Goal: Find specific page/section: Find specific page/section

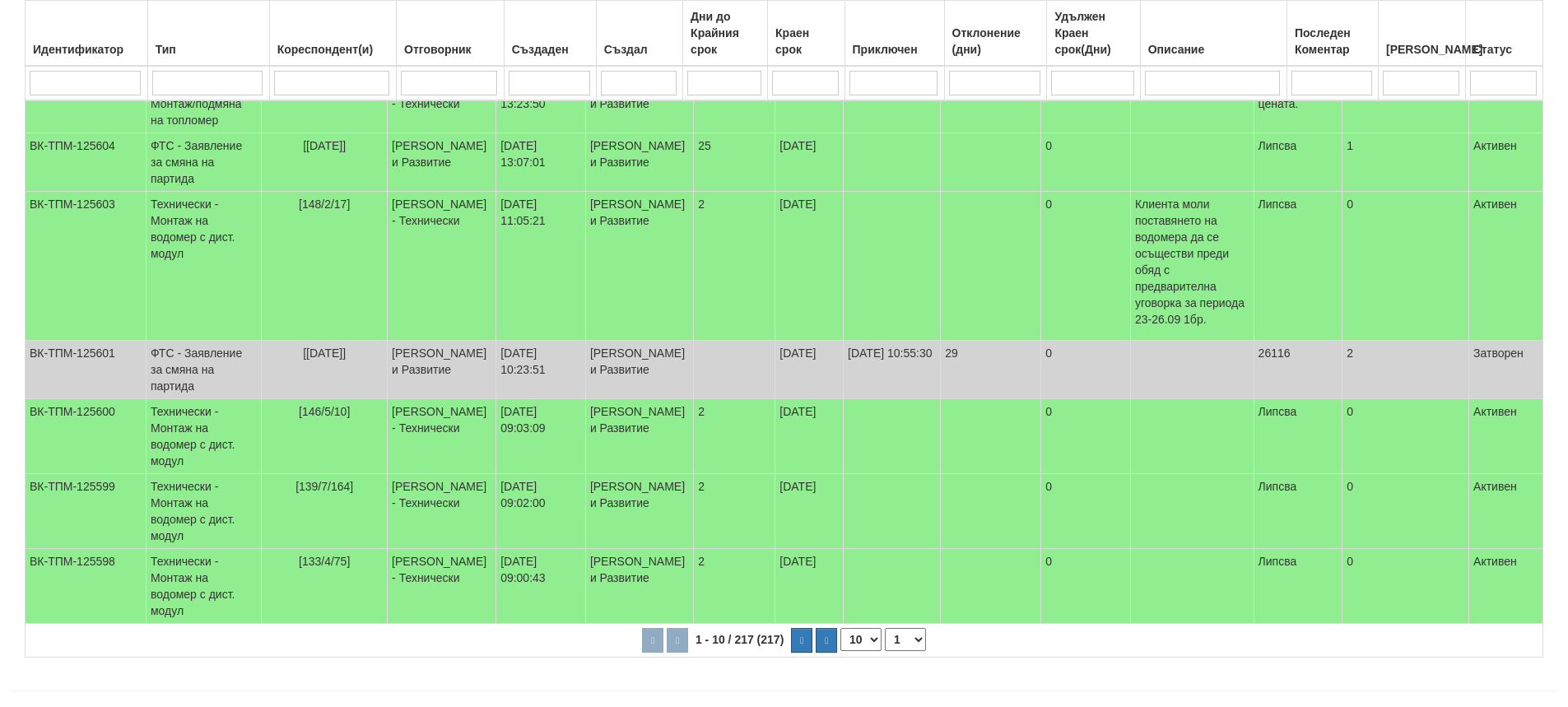
scroll to position [412, 0]
click at [331, 79] on input "search" at bounding box center [332, 83] width 116 height 25
type input "1"
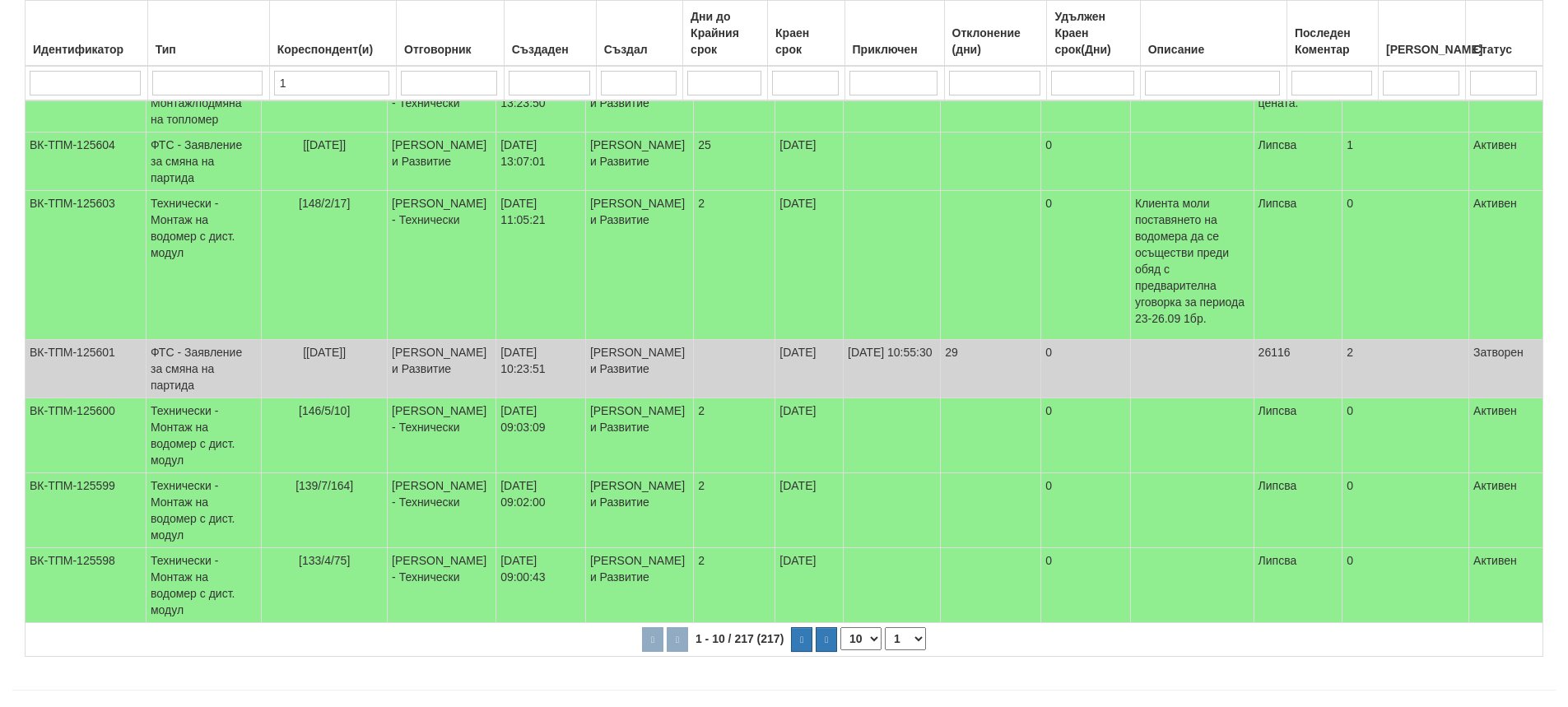
scroll to position [45, 0]
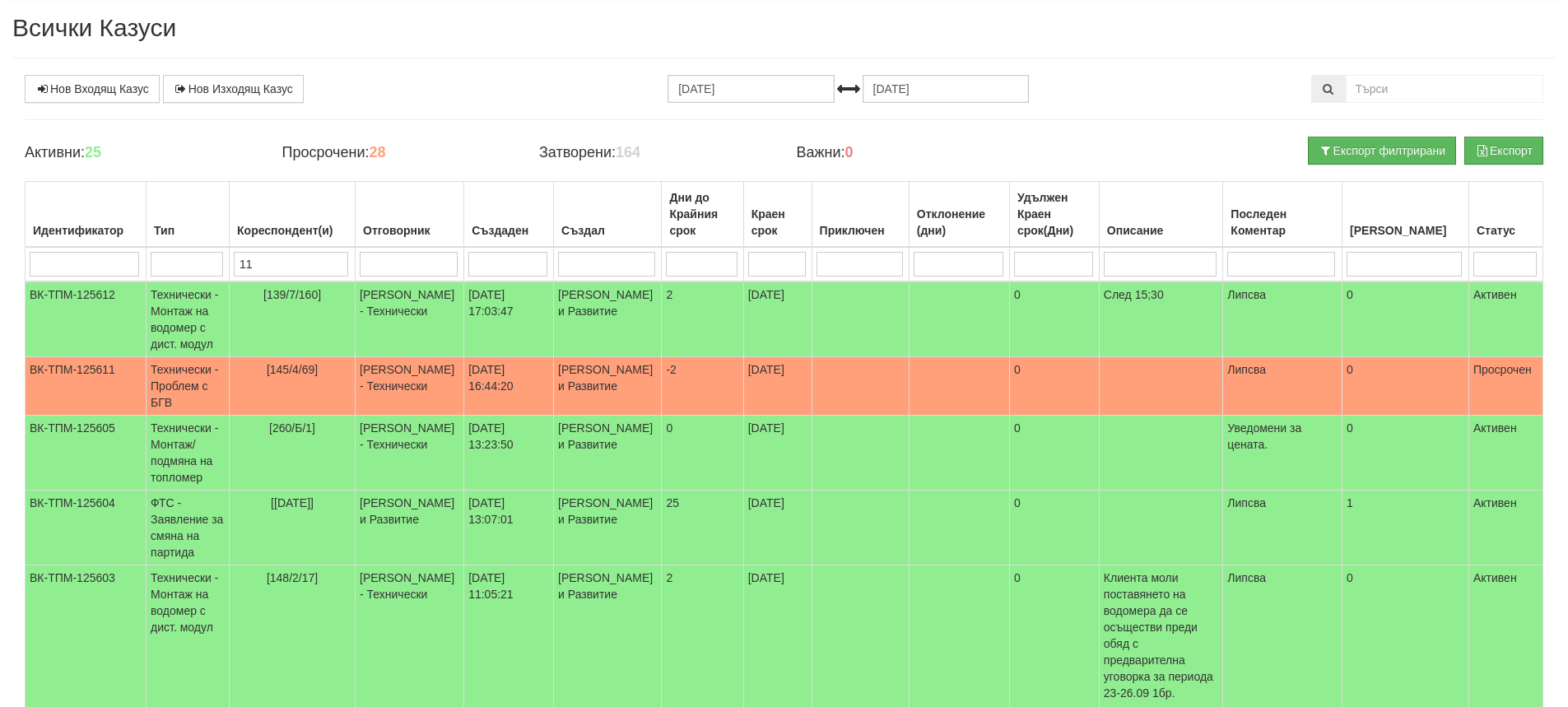
type input "112"
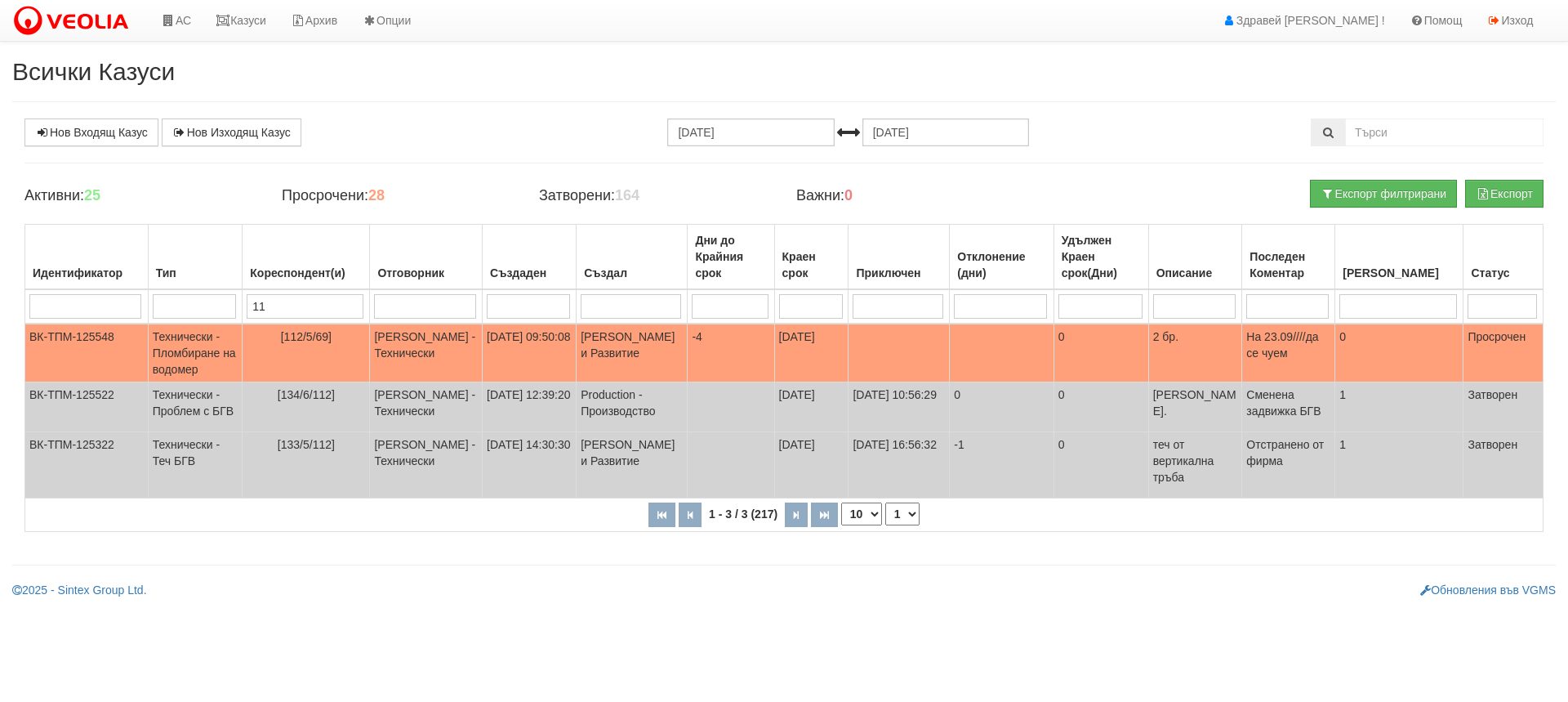
type input "1"
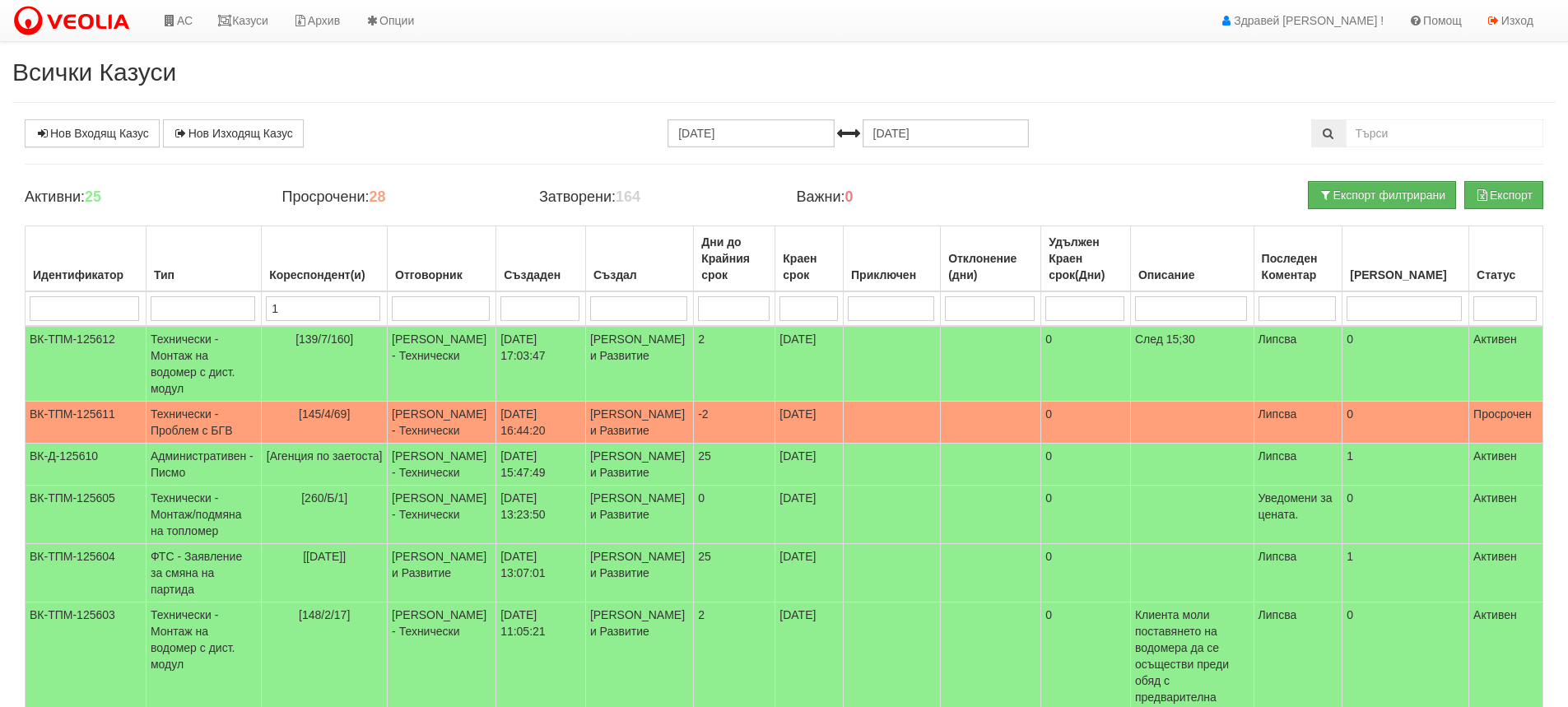
type input "11"
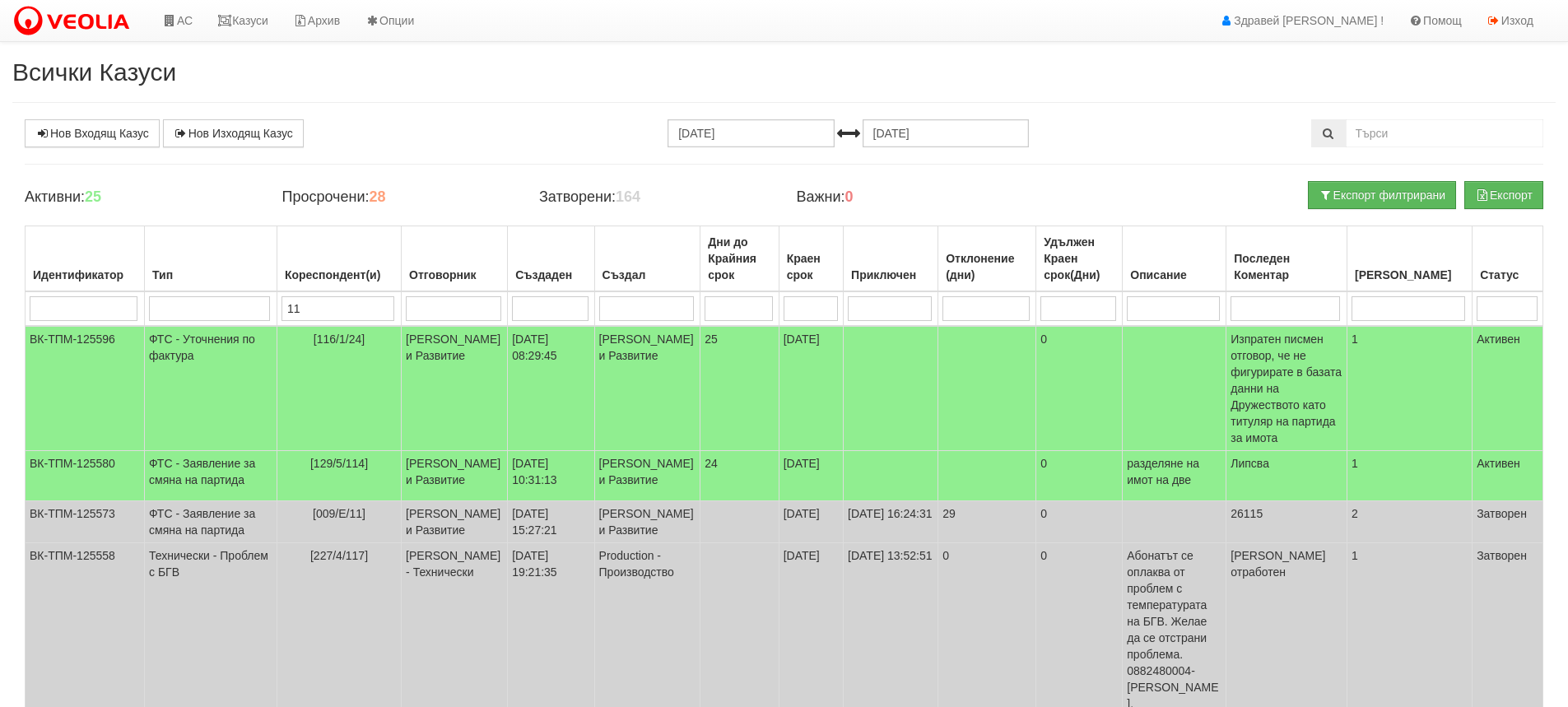
type input "112"
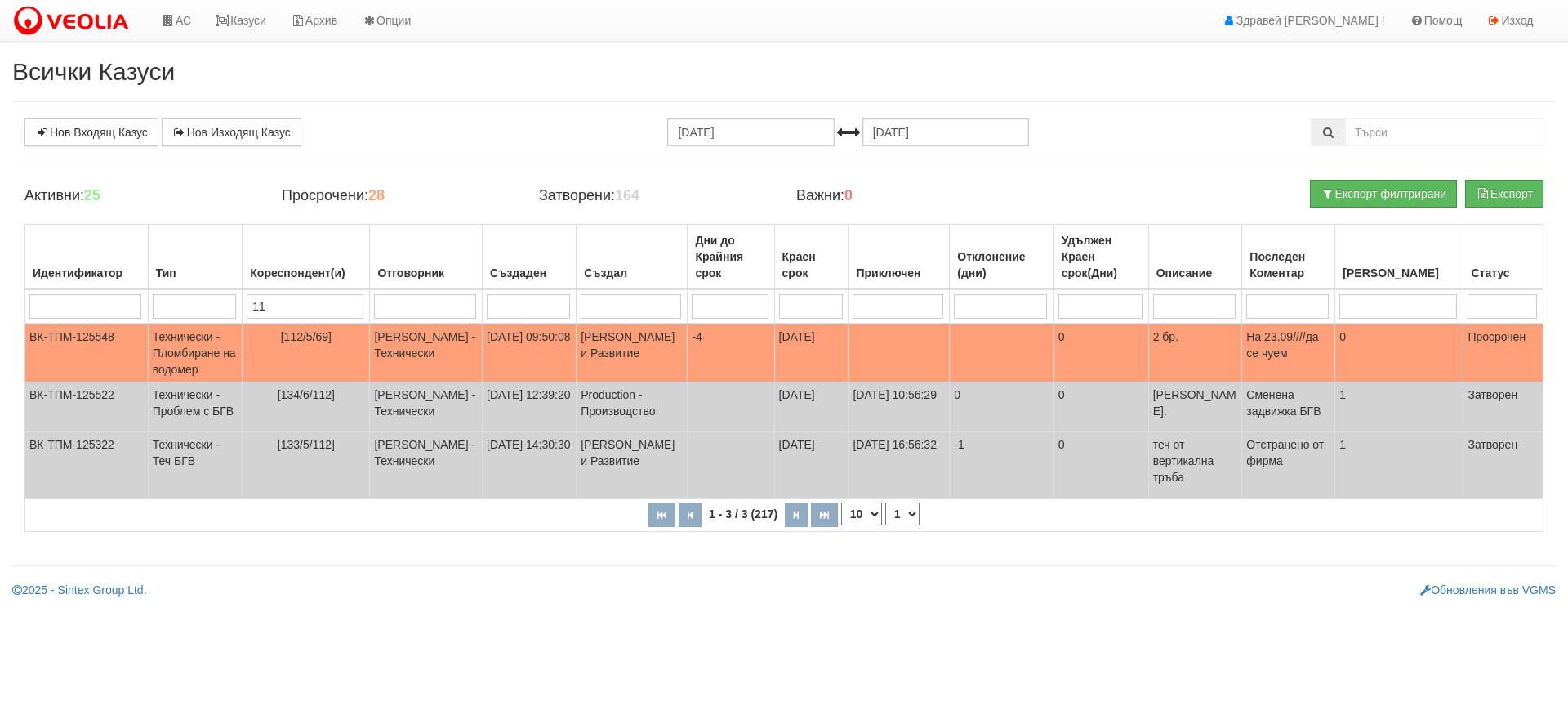
type input "1"
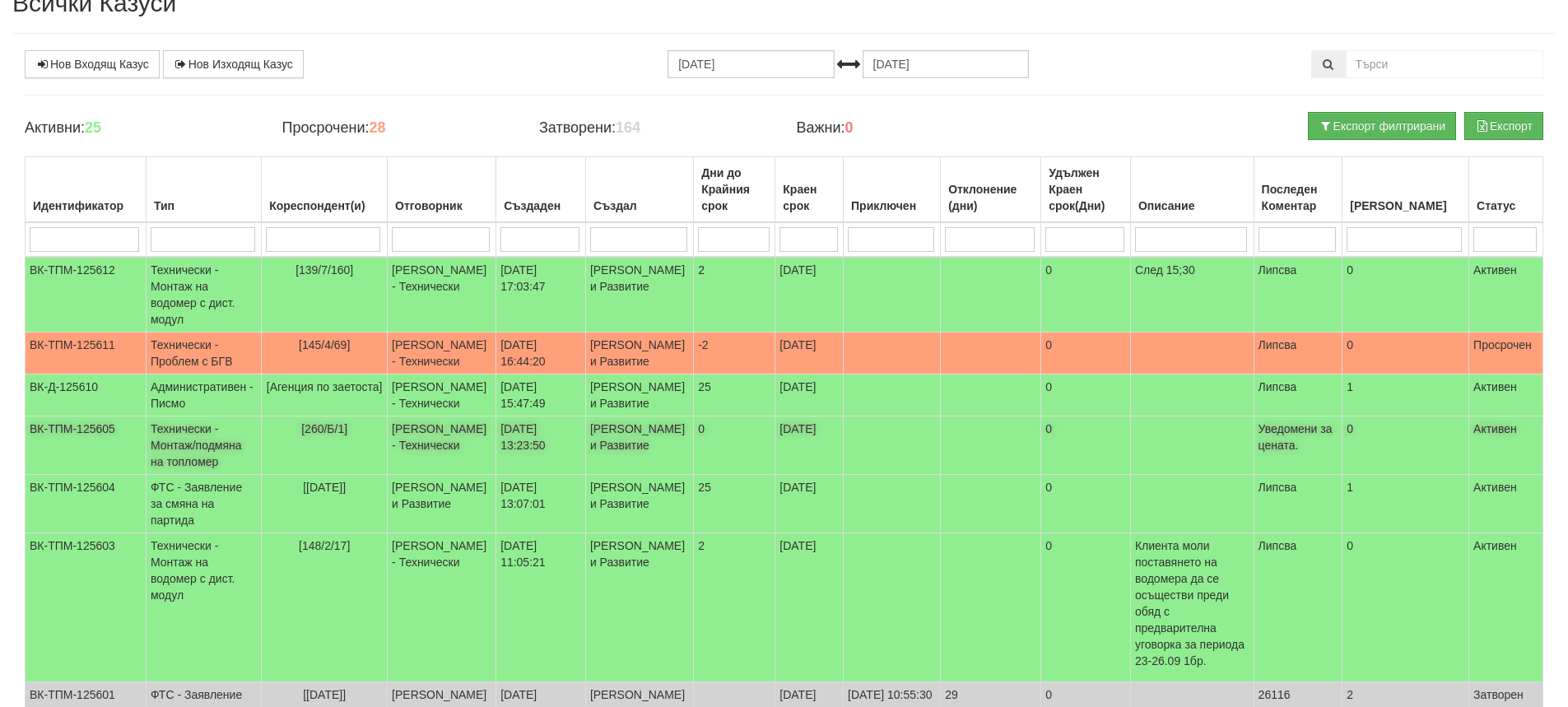
scroll to position [164, 0]
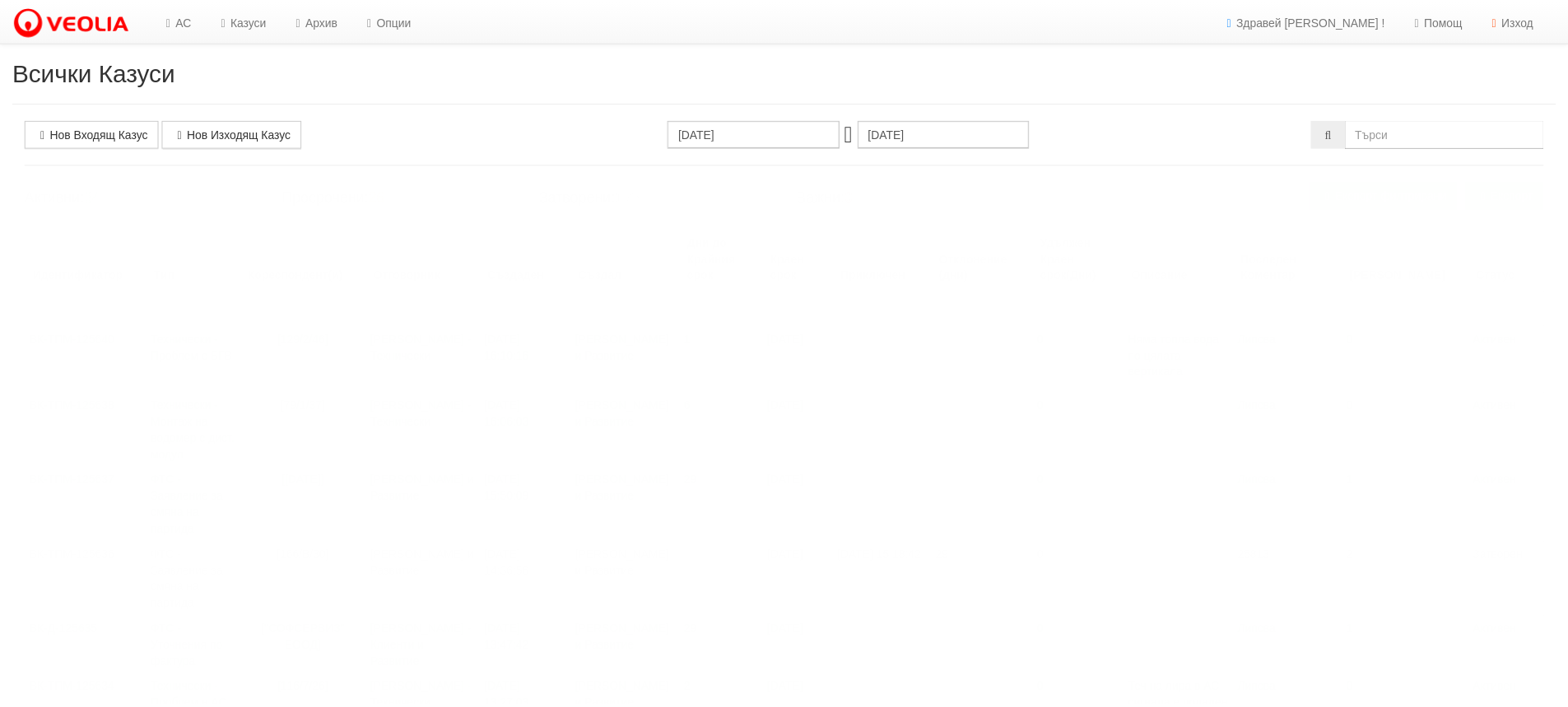
scroll to position [164, 0]
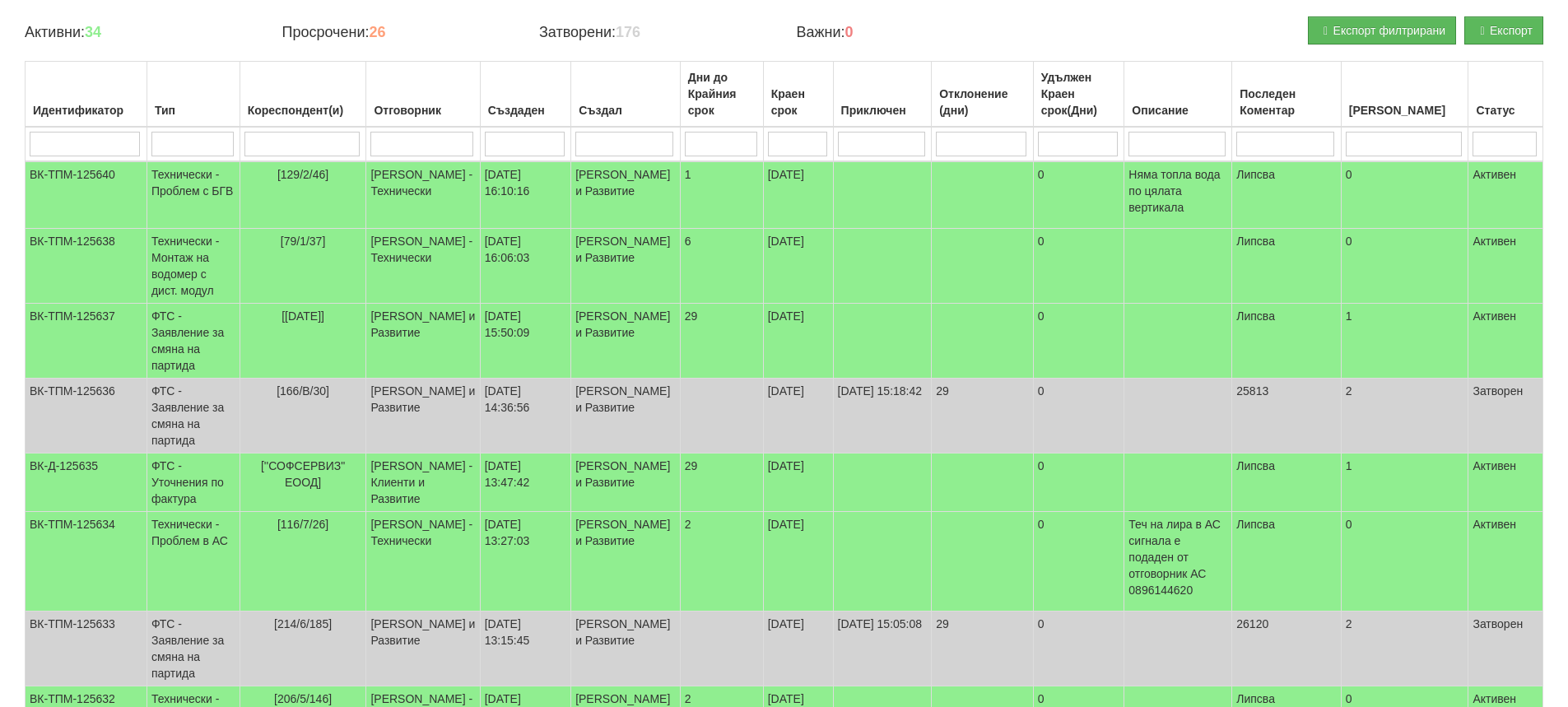
click at [316, 145] on input "search" at bounding box center [302, 144] width 116 height 25
type input "112"
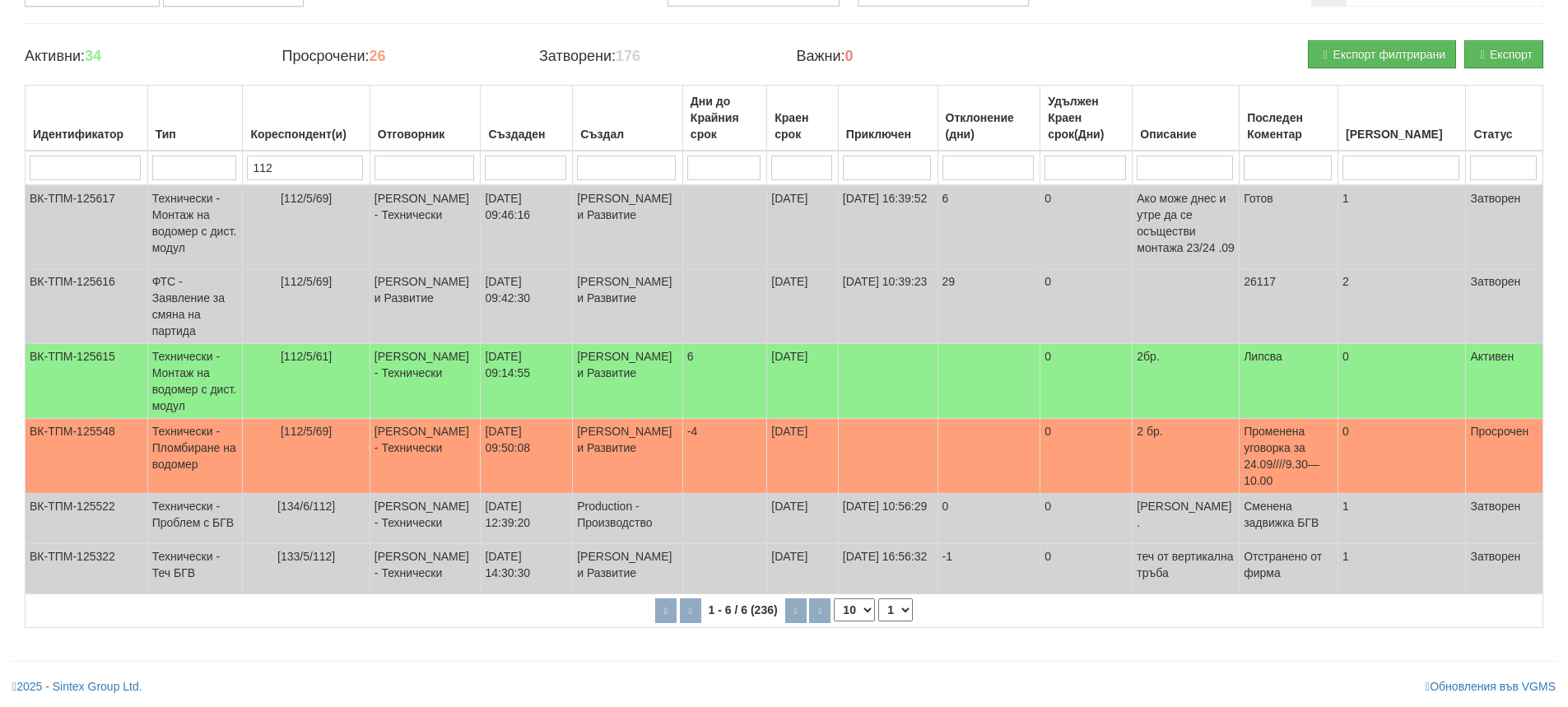
scroll to position [124, 0]
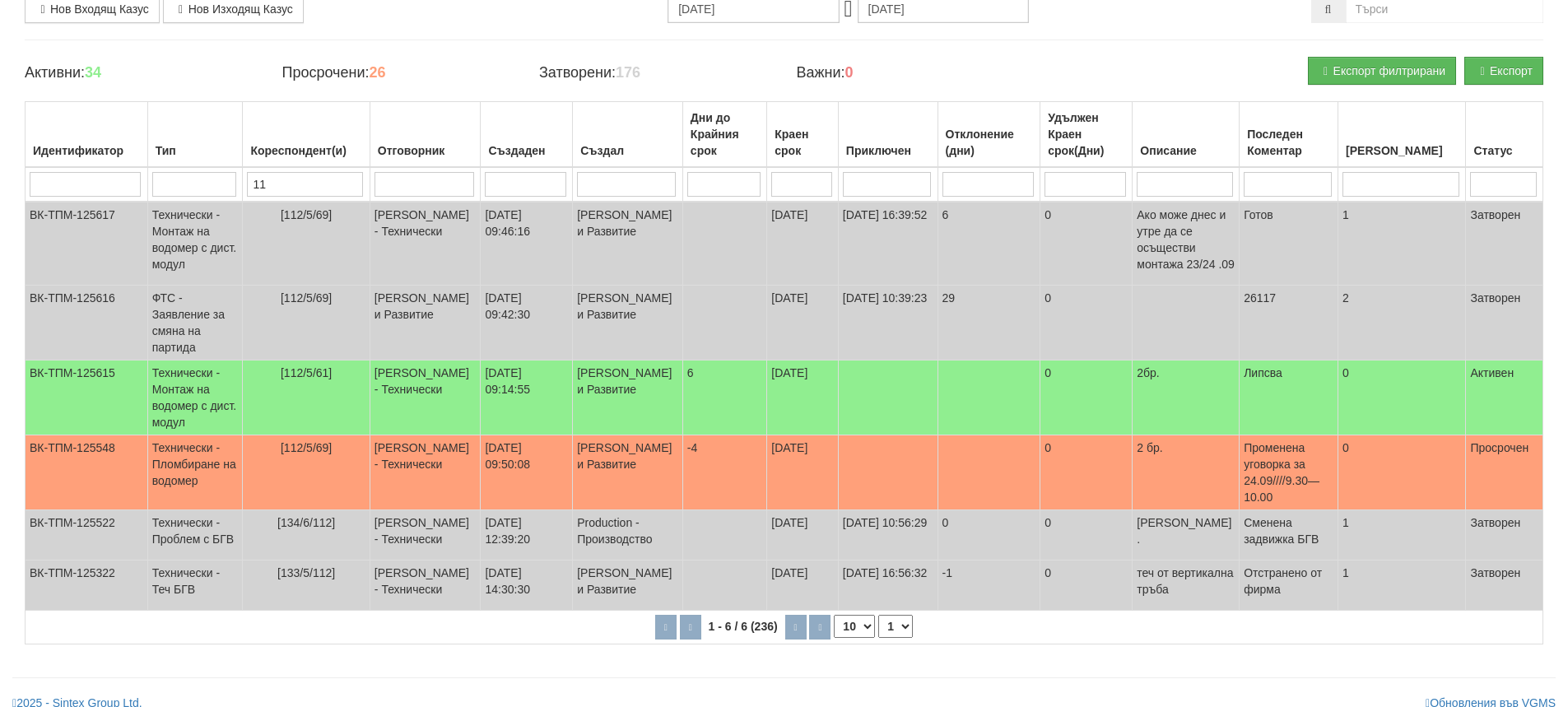
type input "1"
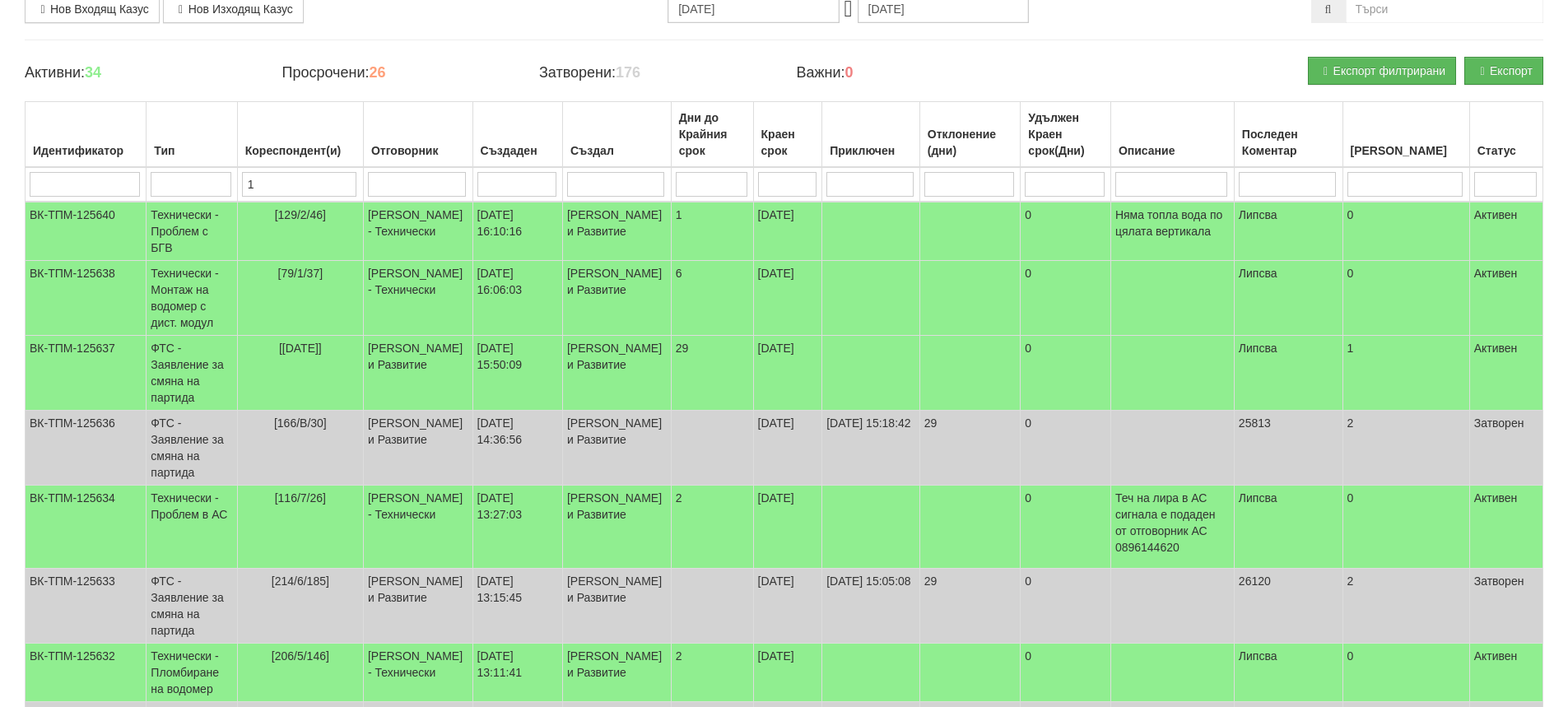
scroll to position [164, 0]
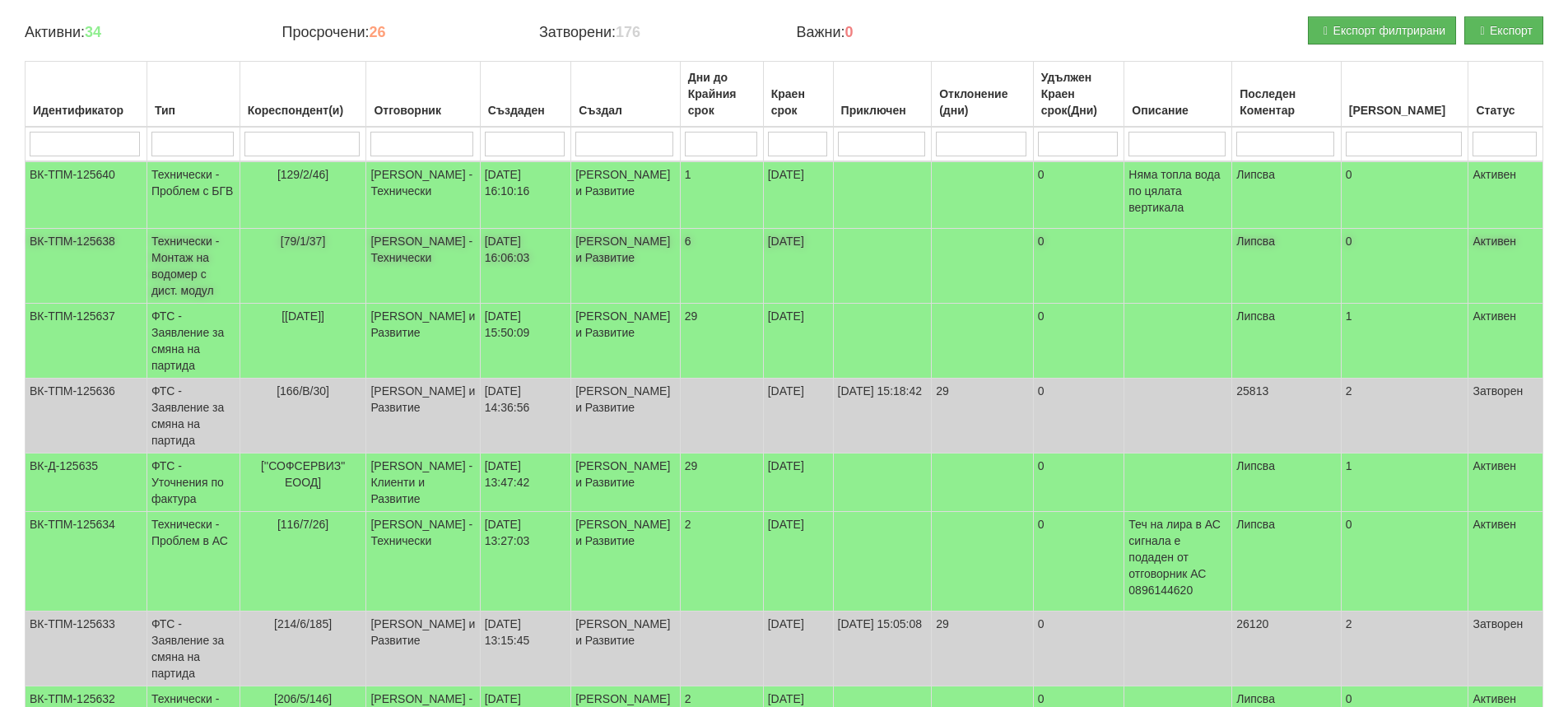
type input "1"
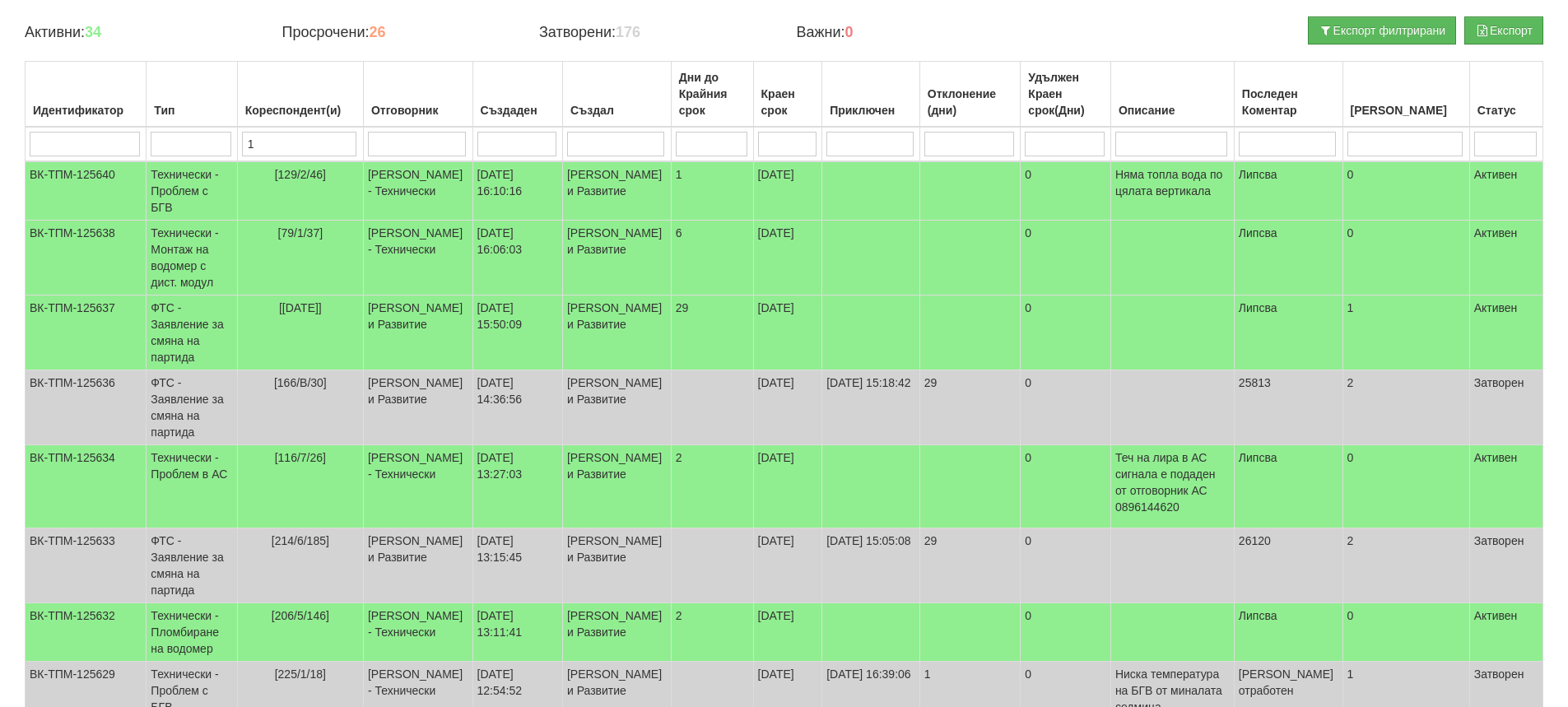
type input "15"
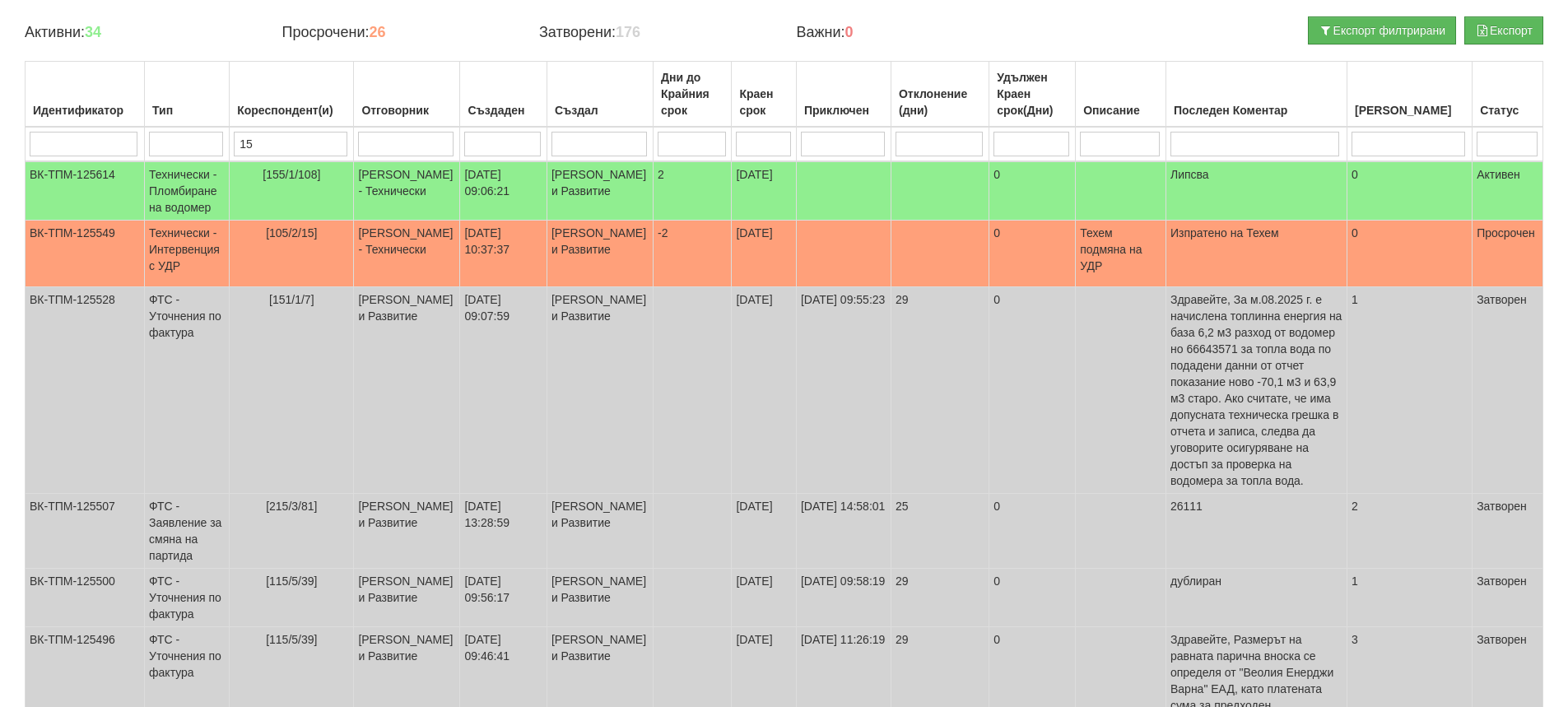
type input "155"
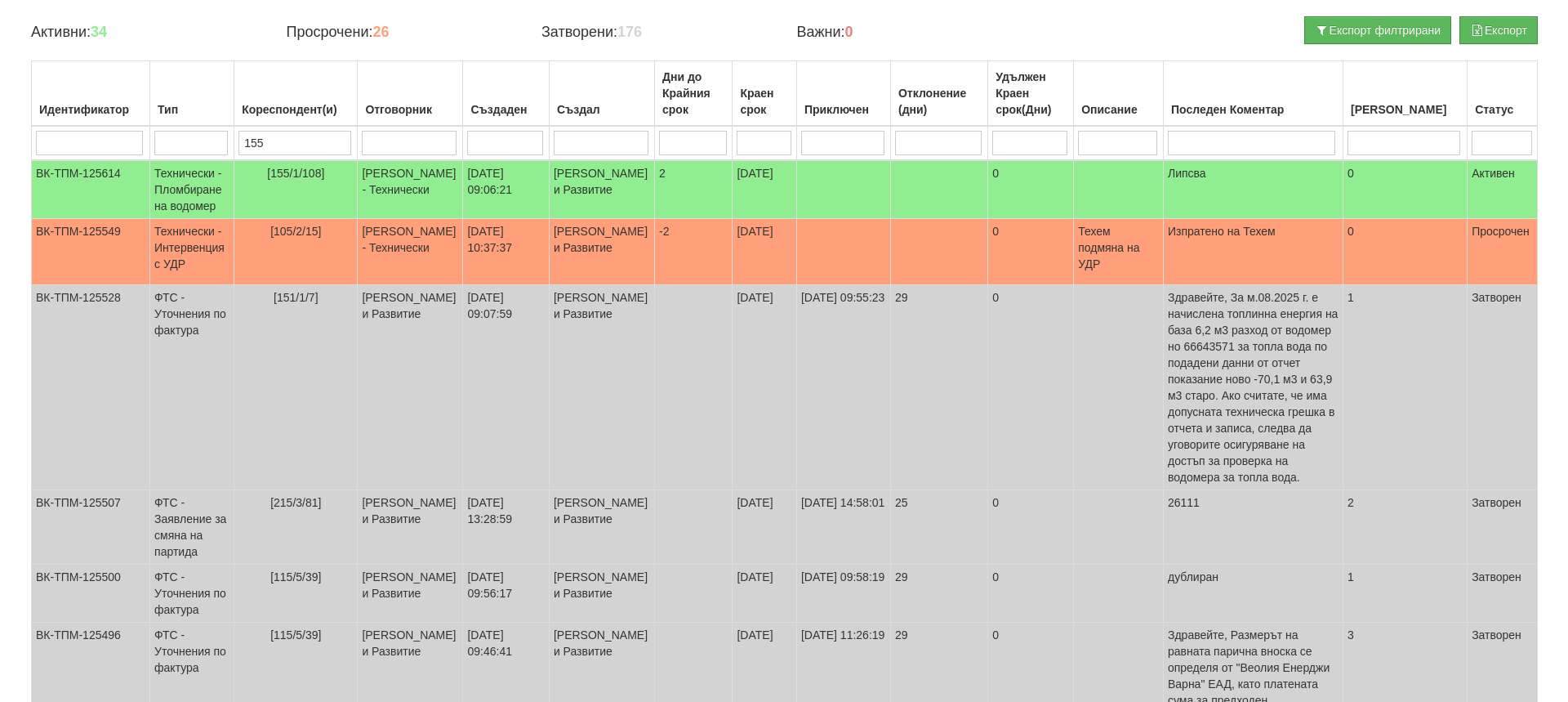
scroll to position [0, 0]
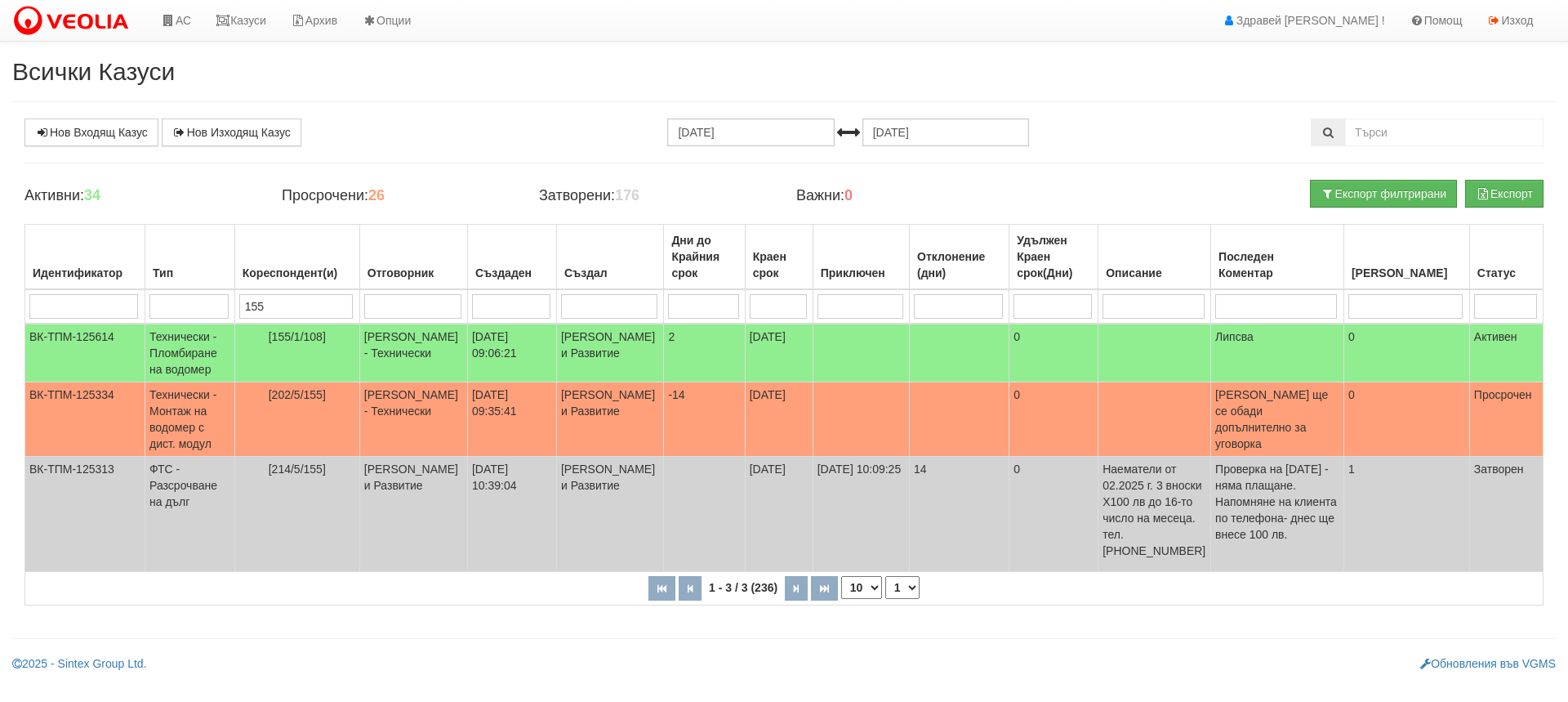
type input "15"
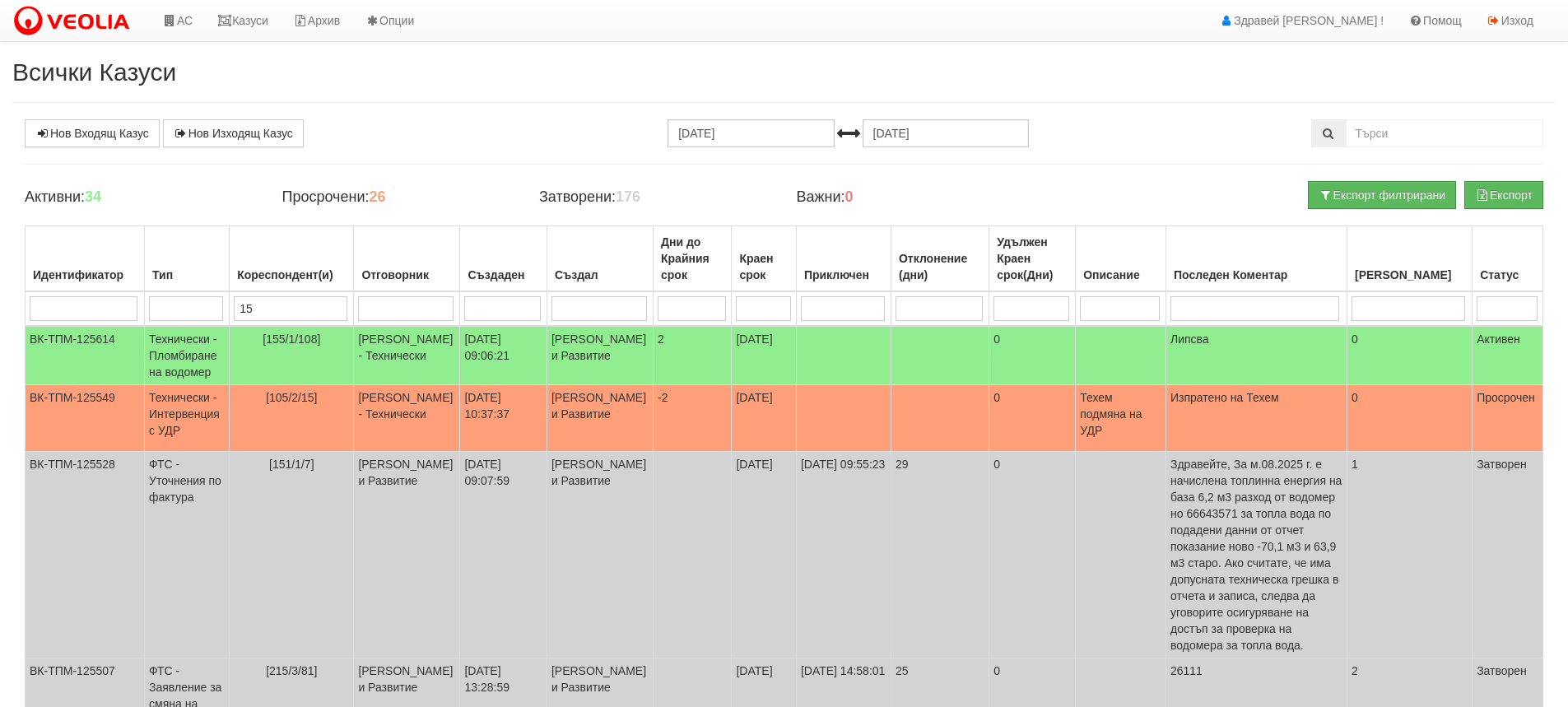
type input "152"
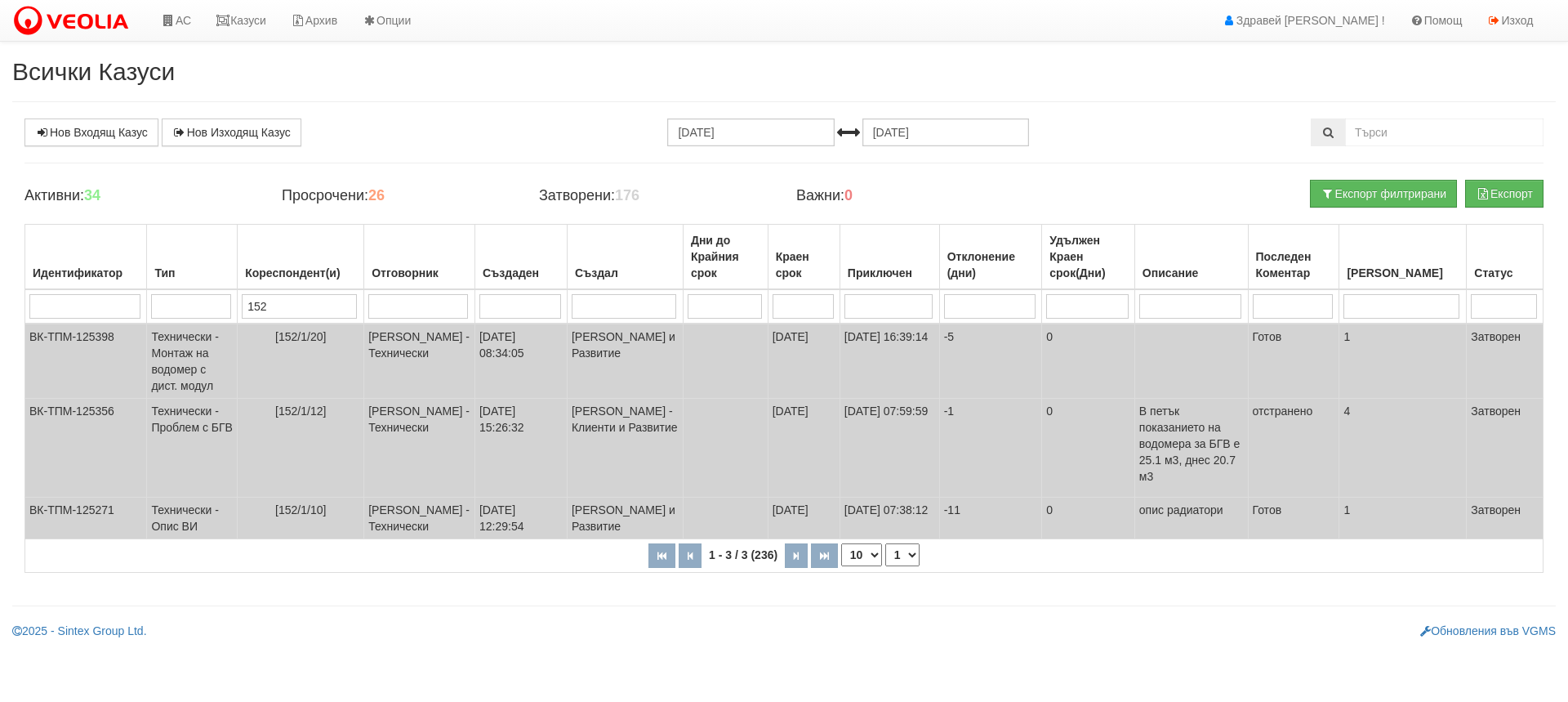
type input "15"
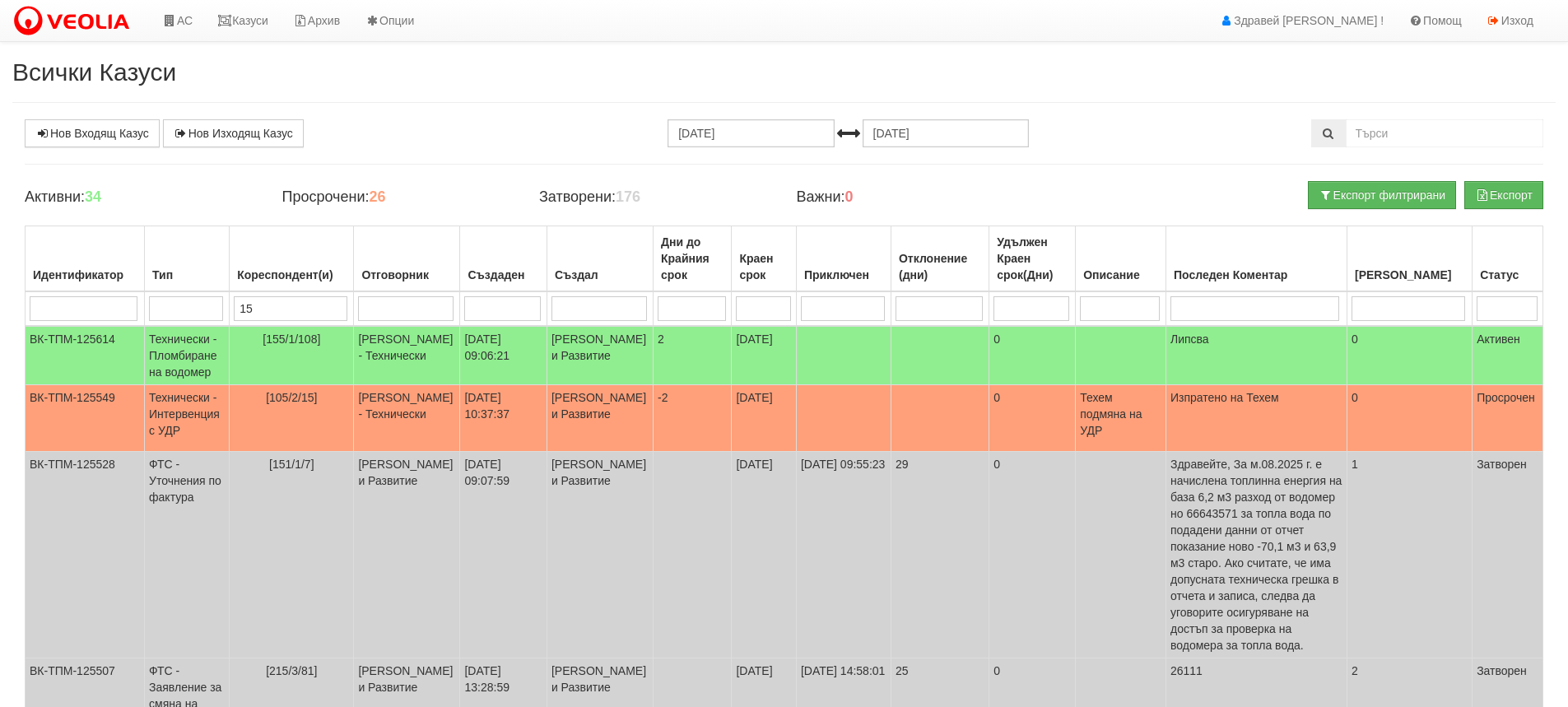
type input "155"
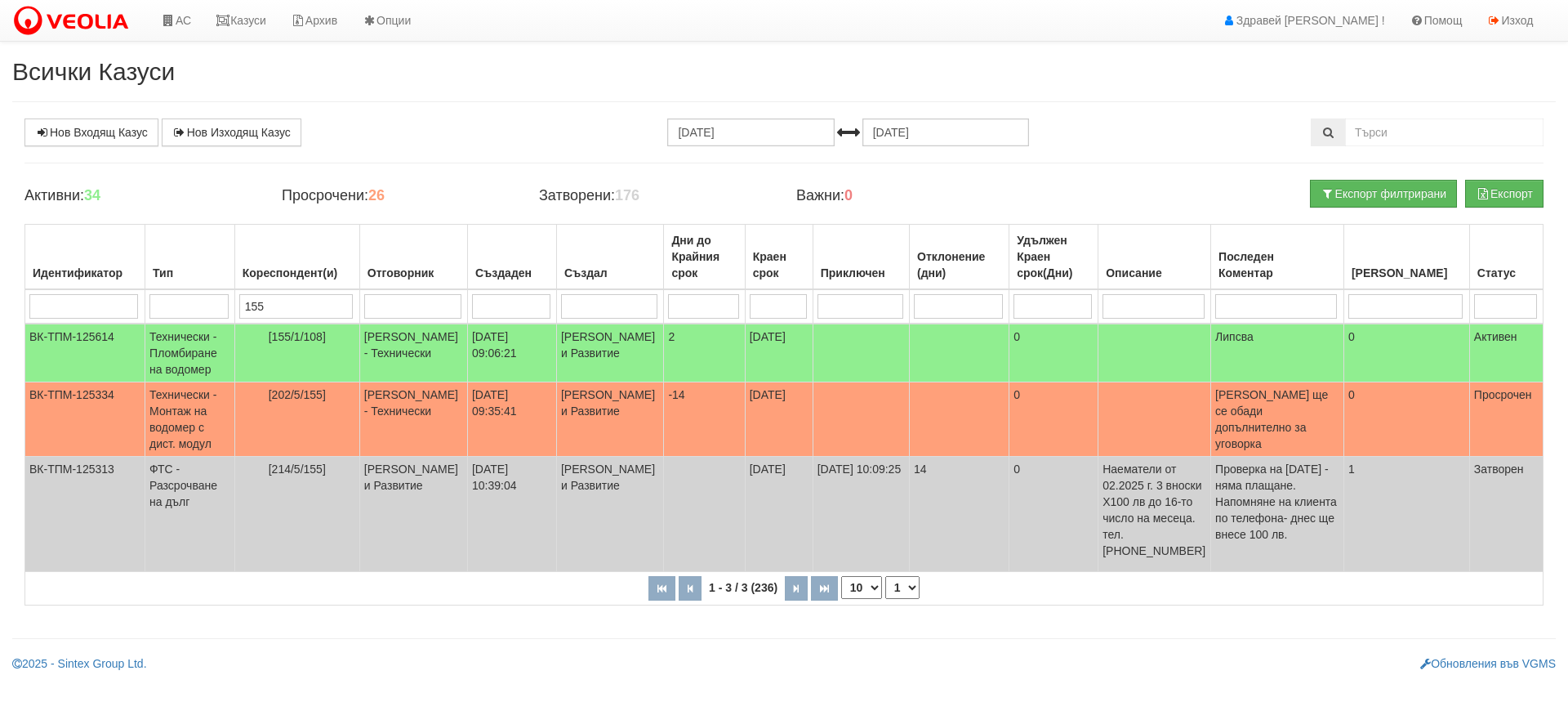
type input "155"
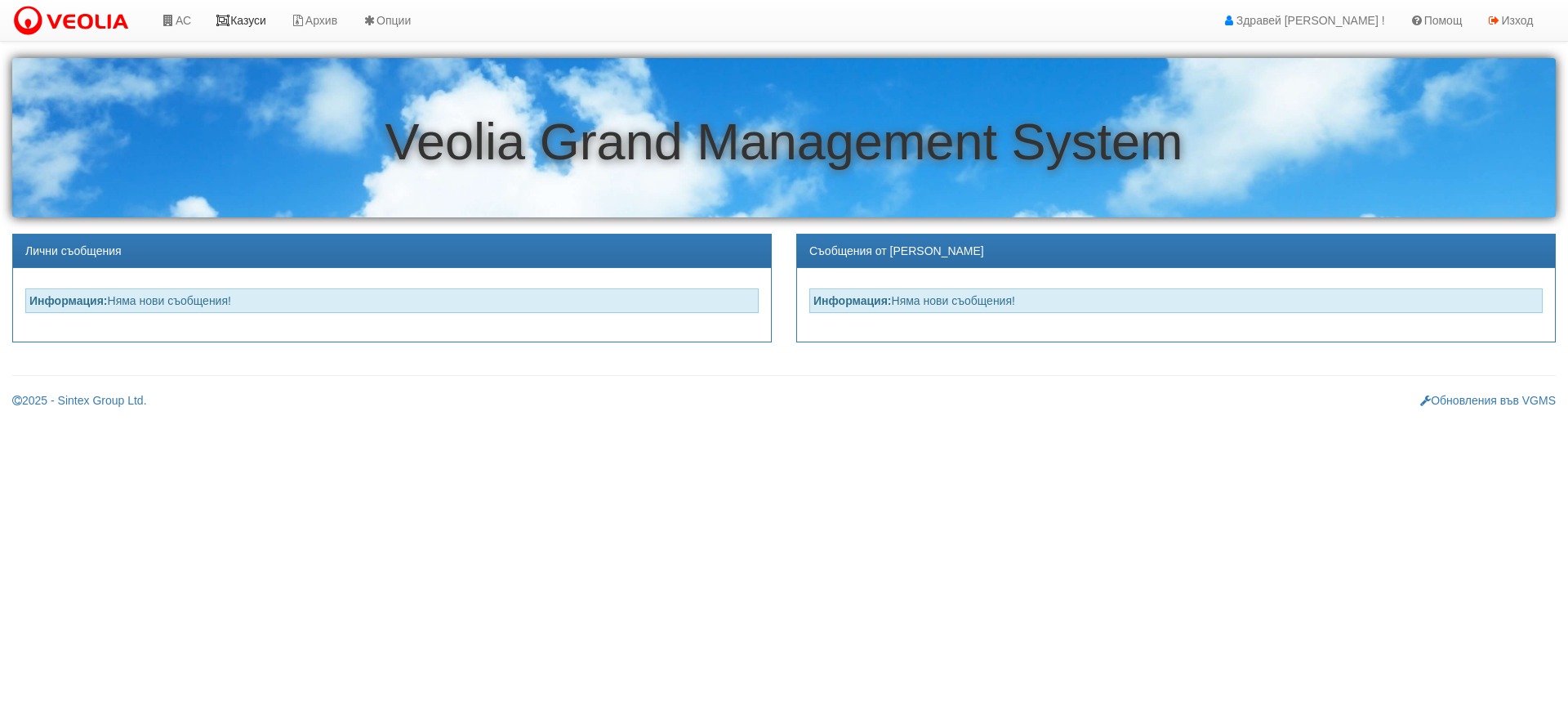
click at [244, 18] on link "Казуси" at bounding box center [240, 20] width 75 height 41
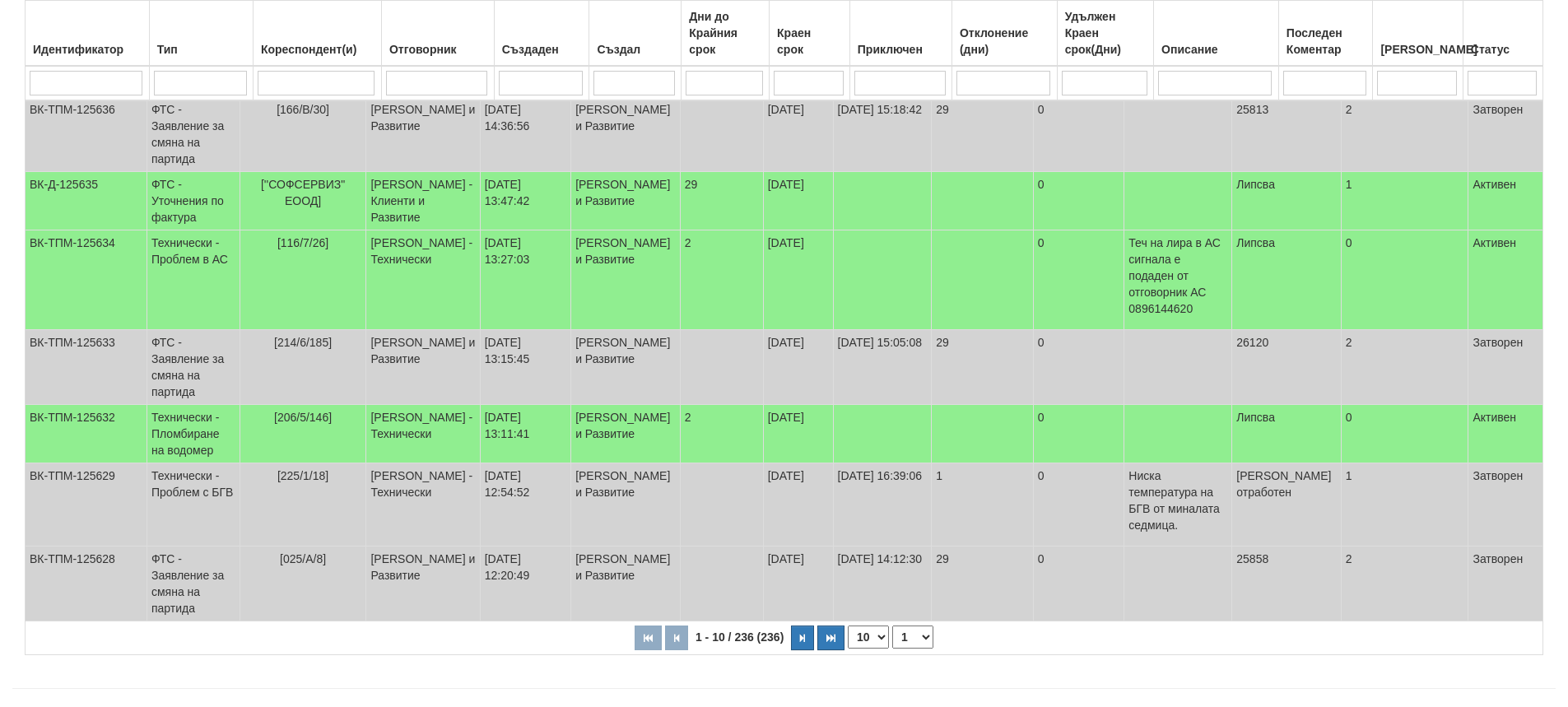
scroll to position [490, 0]
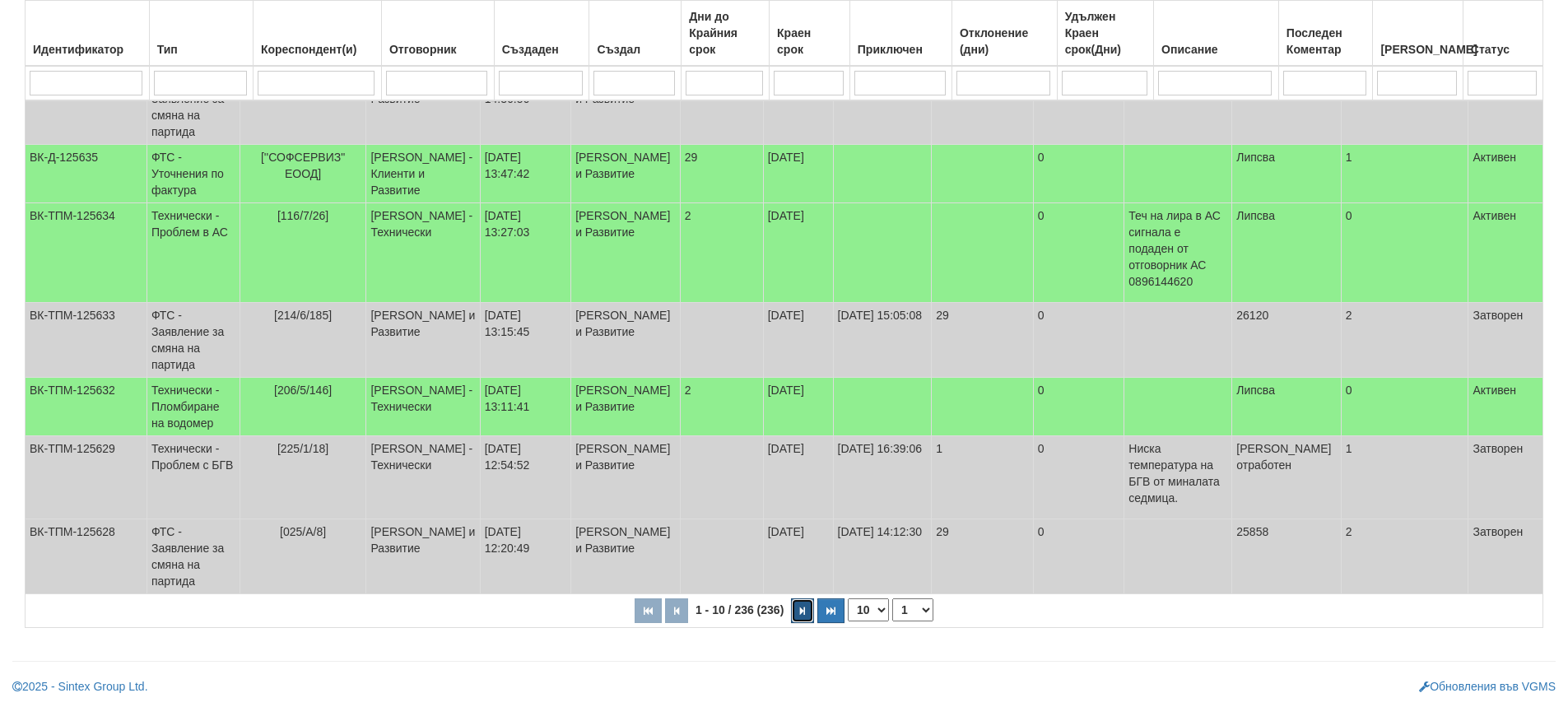
click at [806, 609] on button "button" at bounding box center [802, 610] width 23 height 25
select select "2"
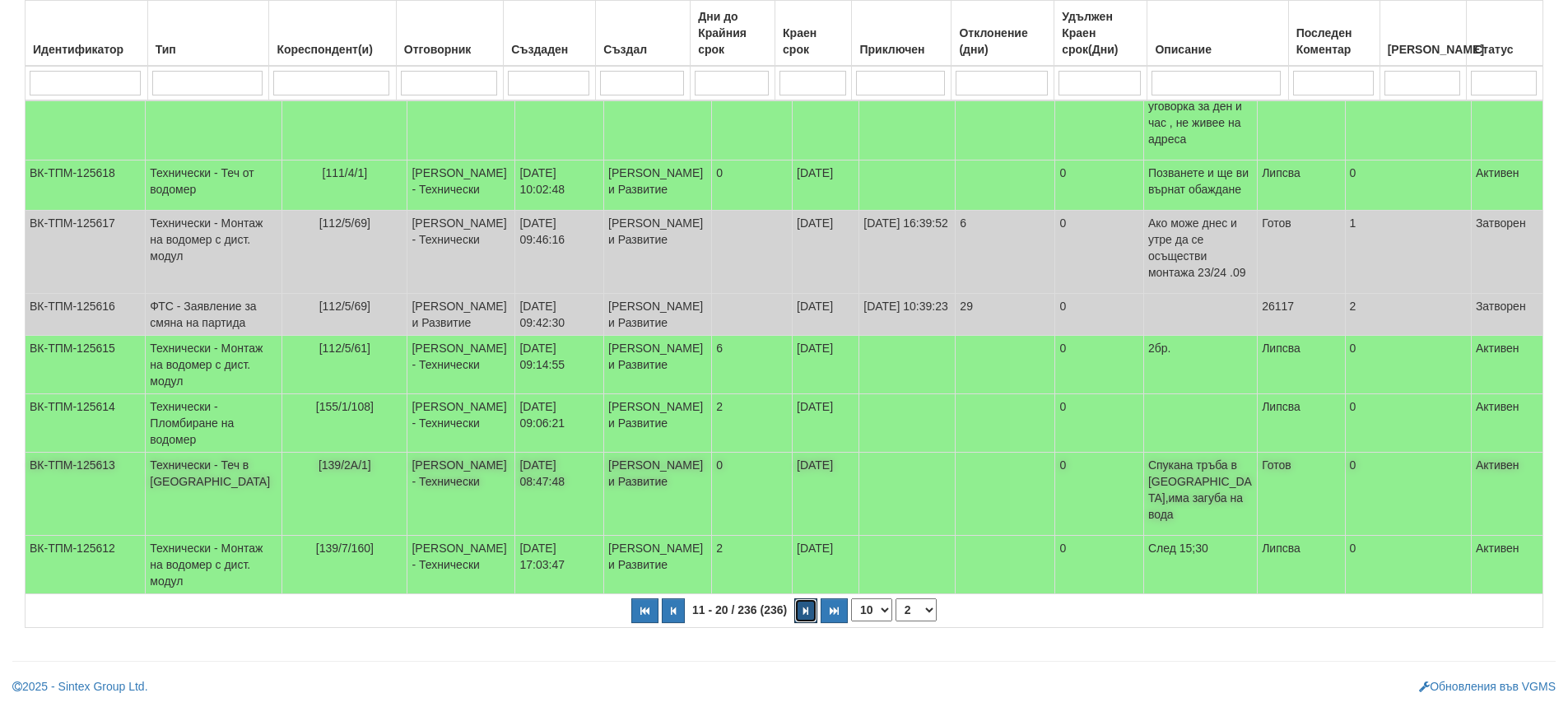
scroll to position [498, 0]
click at [338, 87] on input "search" at bounding box center [330, 83] width 116 height 25
type input "1"
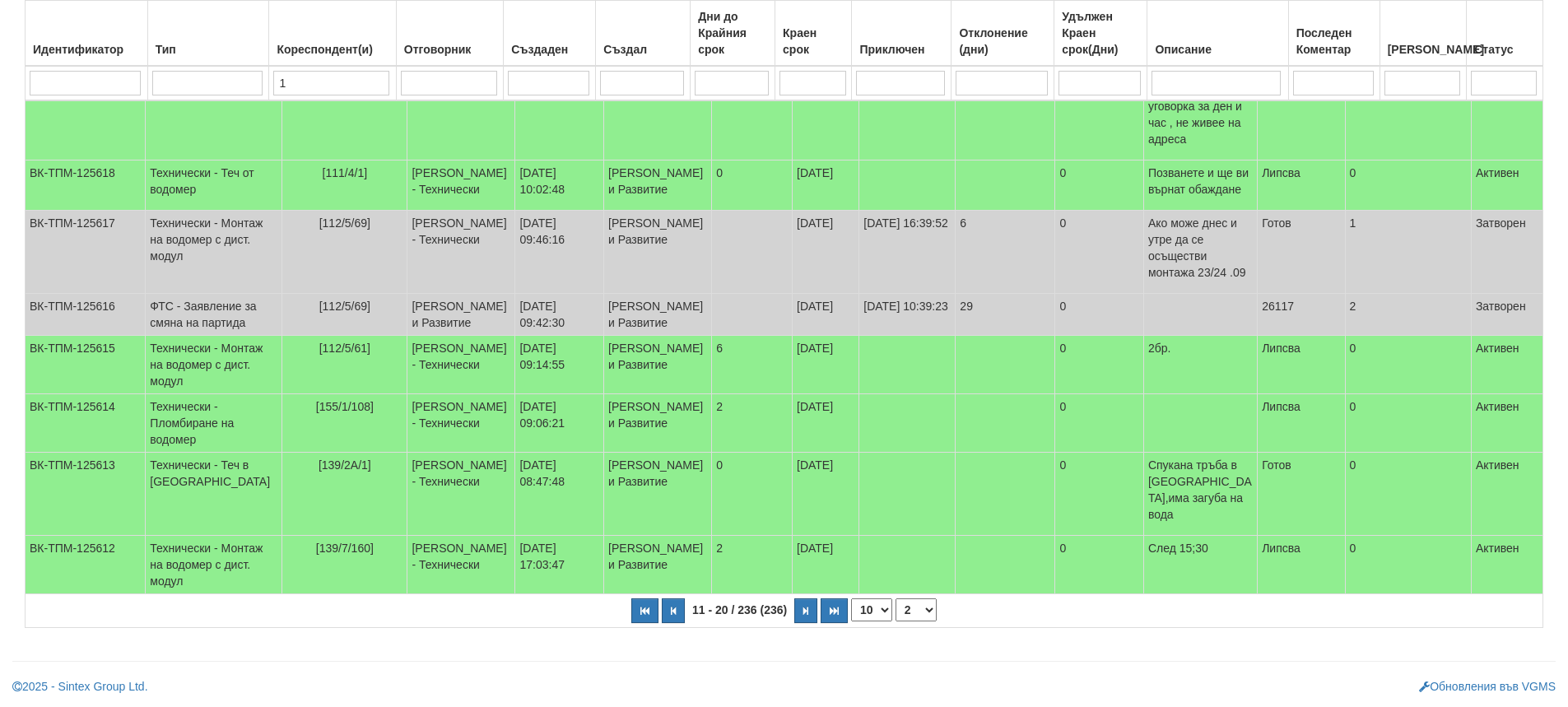
scroll to position [45, 0]
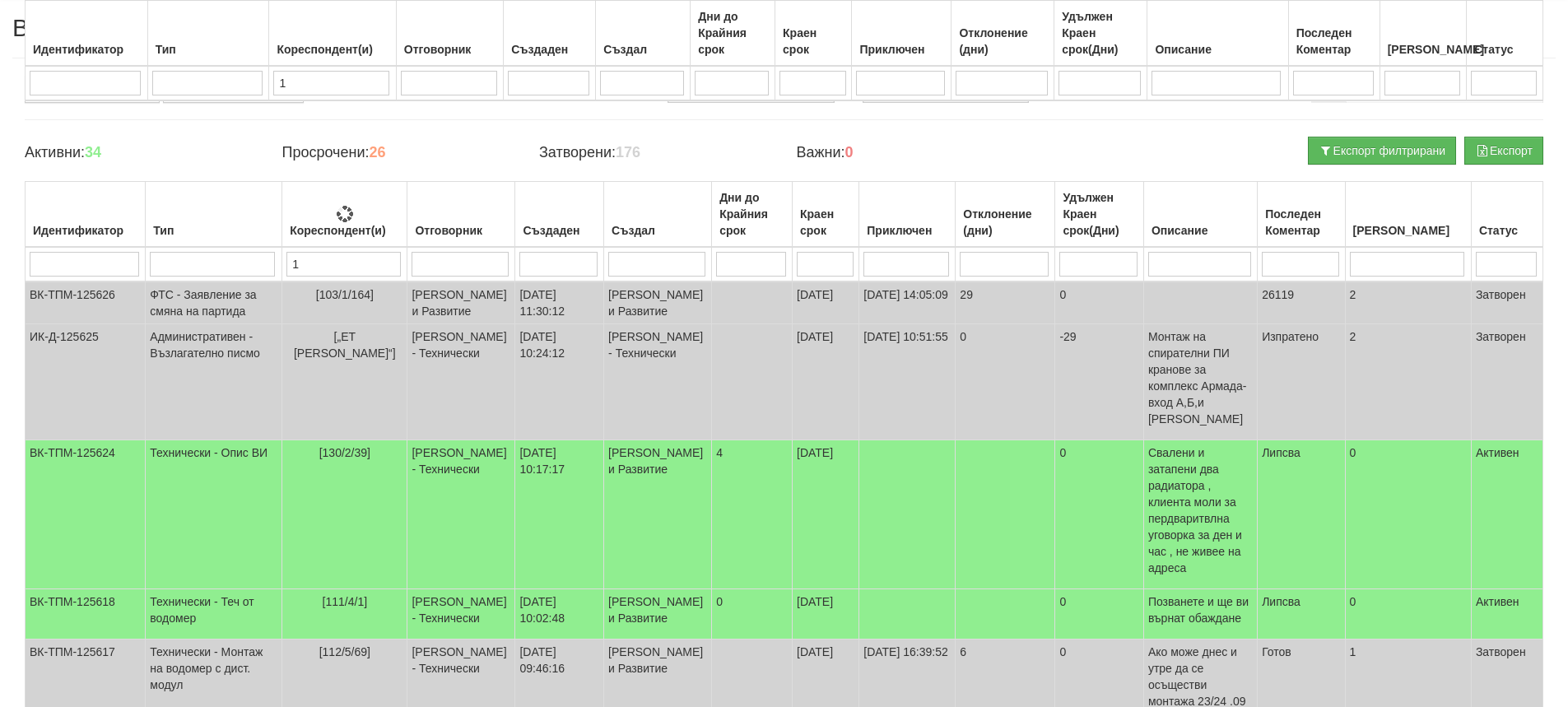
type input "16"
select select "1"
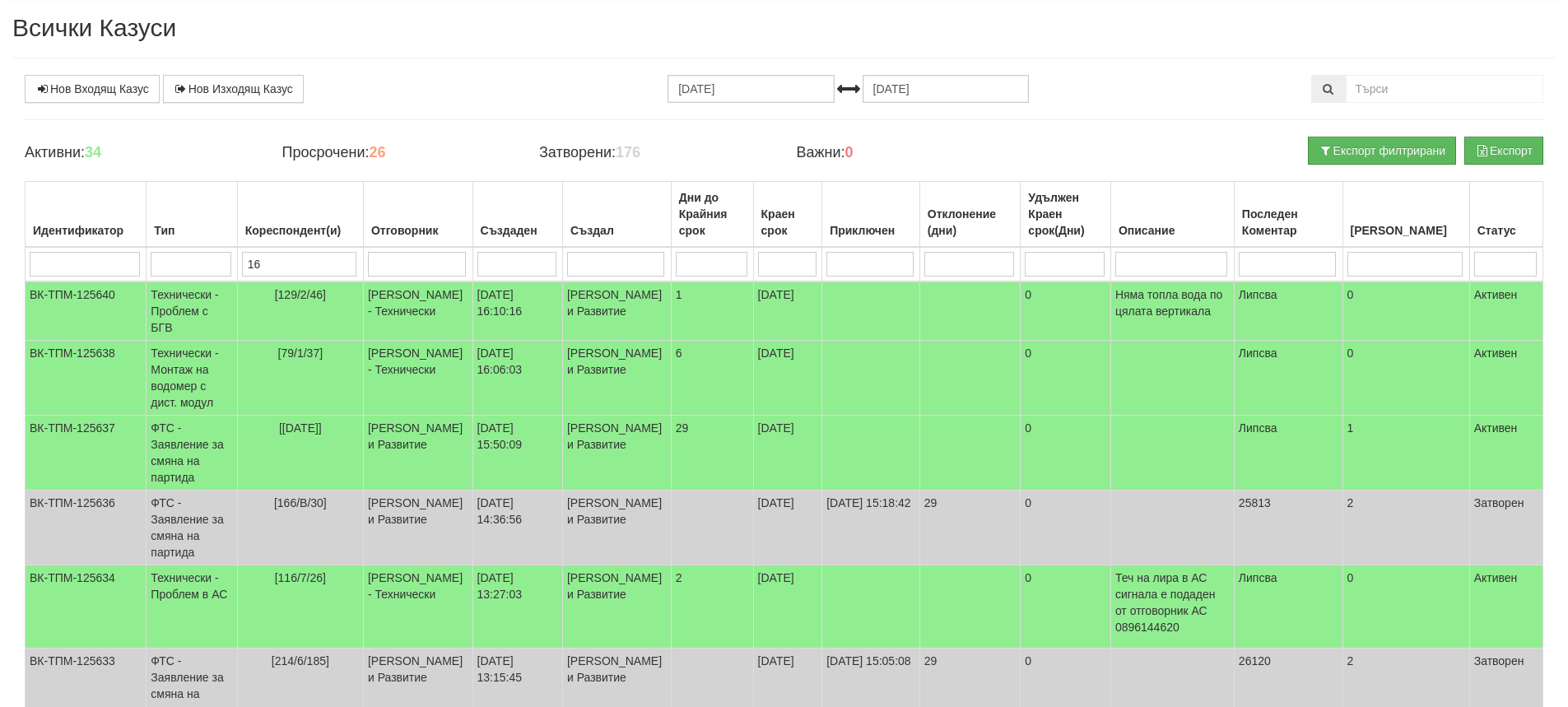
type input "16"
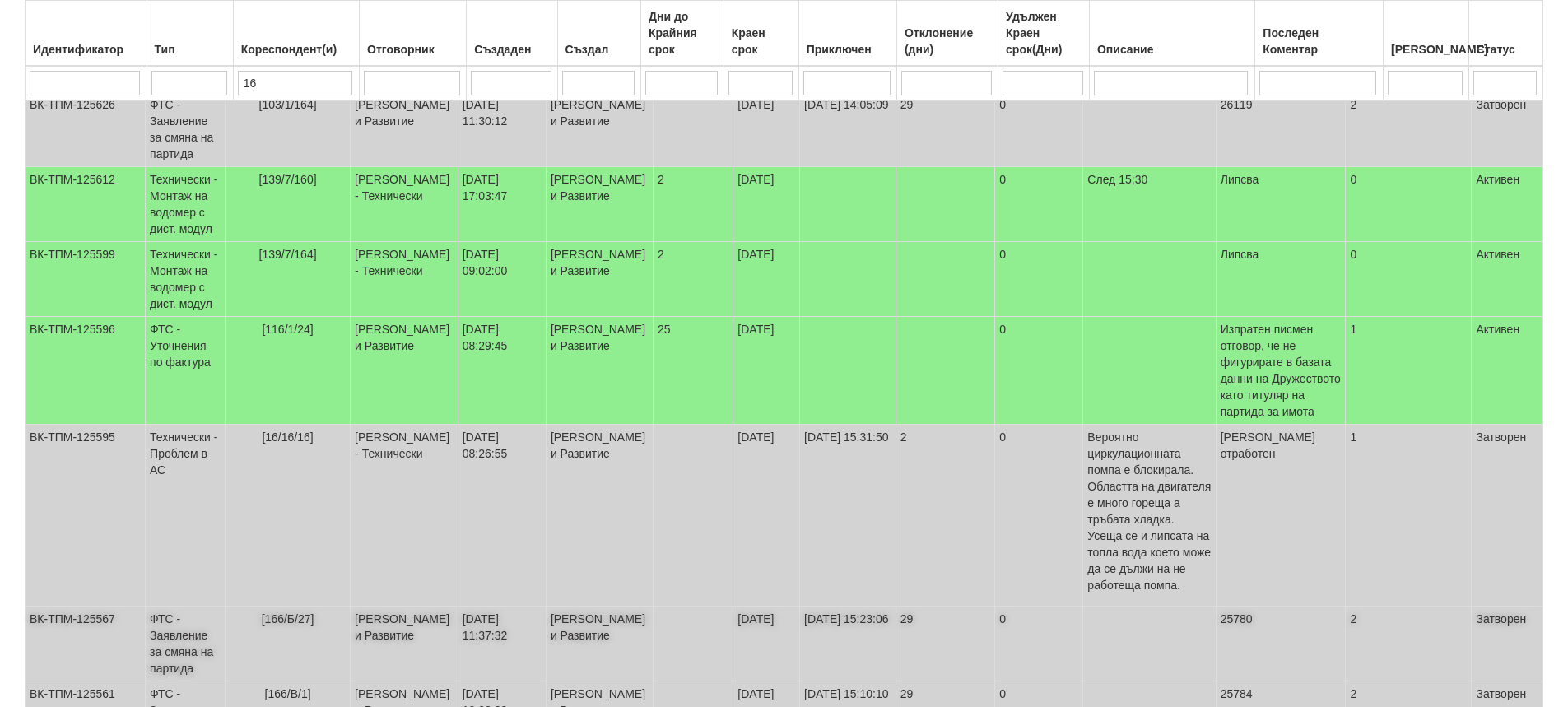
scroll to position [605, 0]
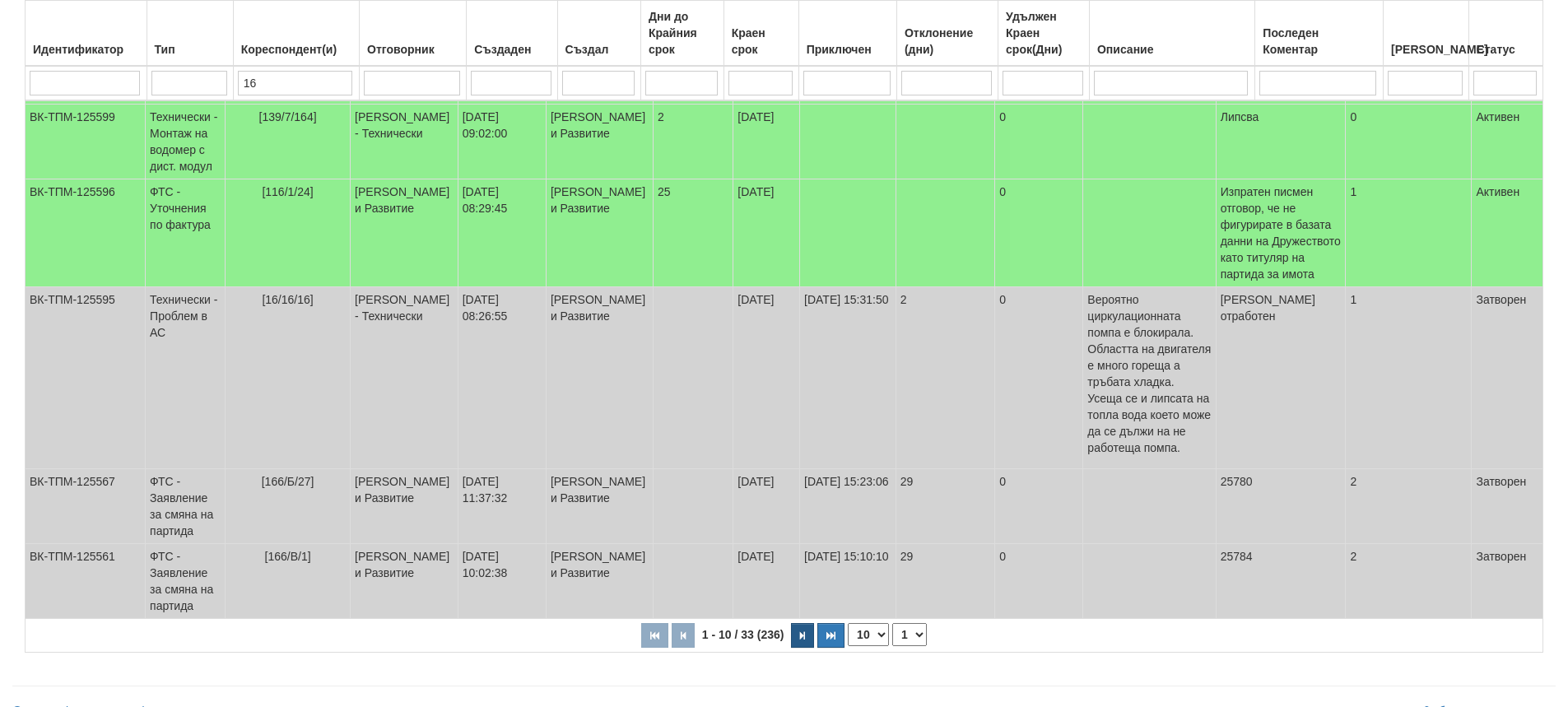
type input "16"
click at [805, 623] on button "button" at bounding box center [802, 635] width 23 height 25
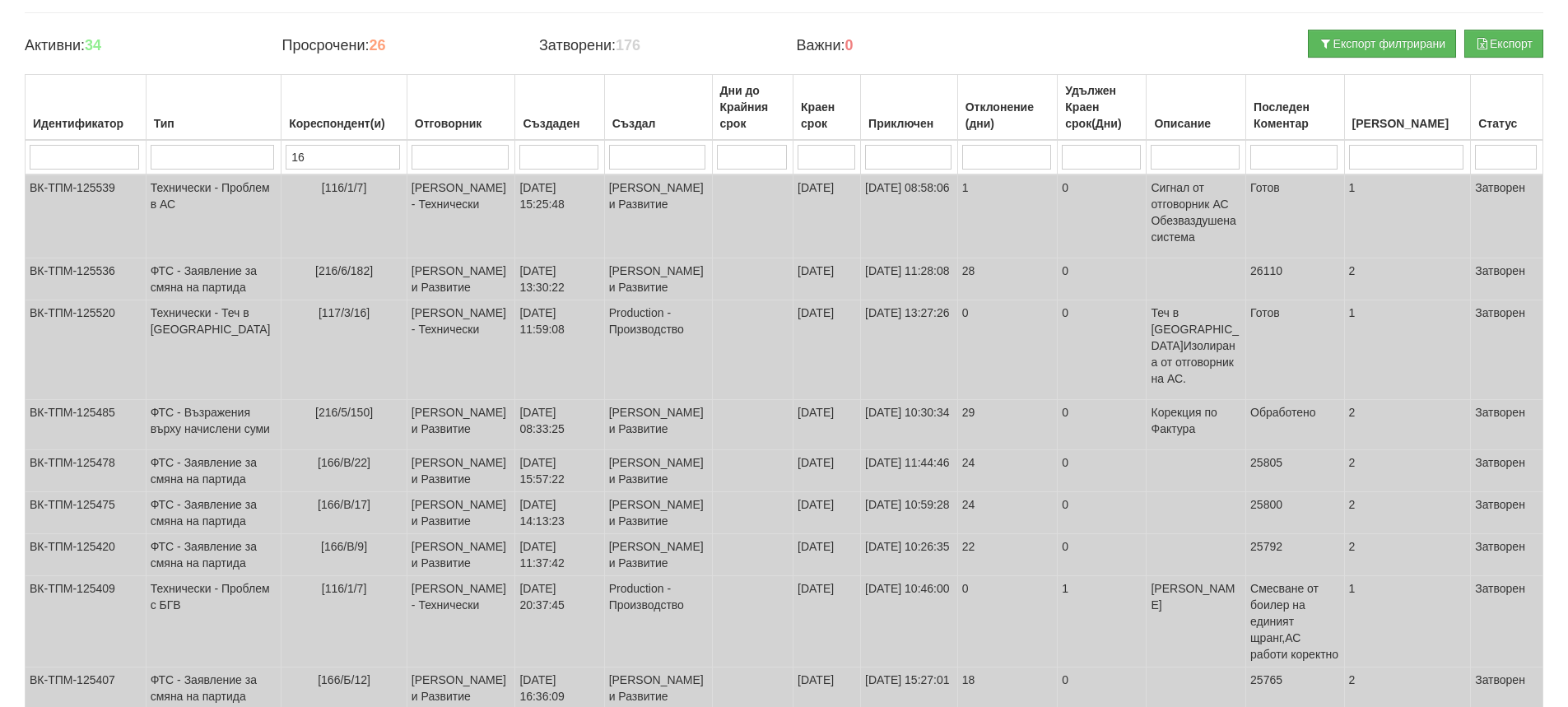
scroll to position [481, 0]
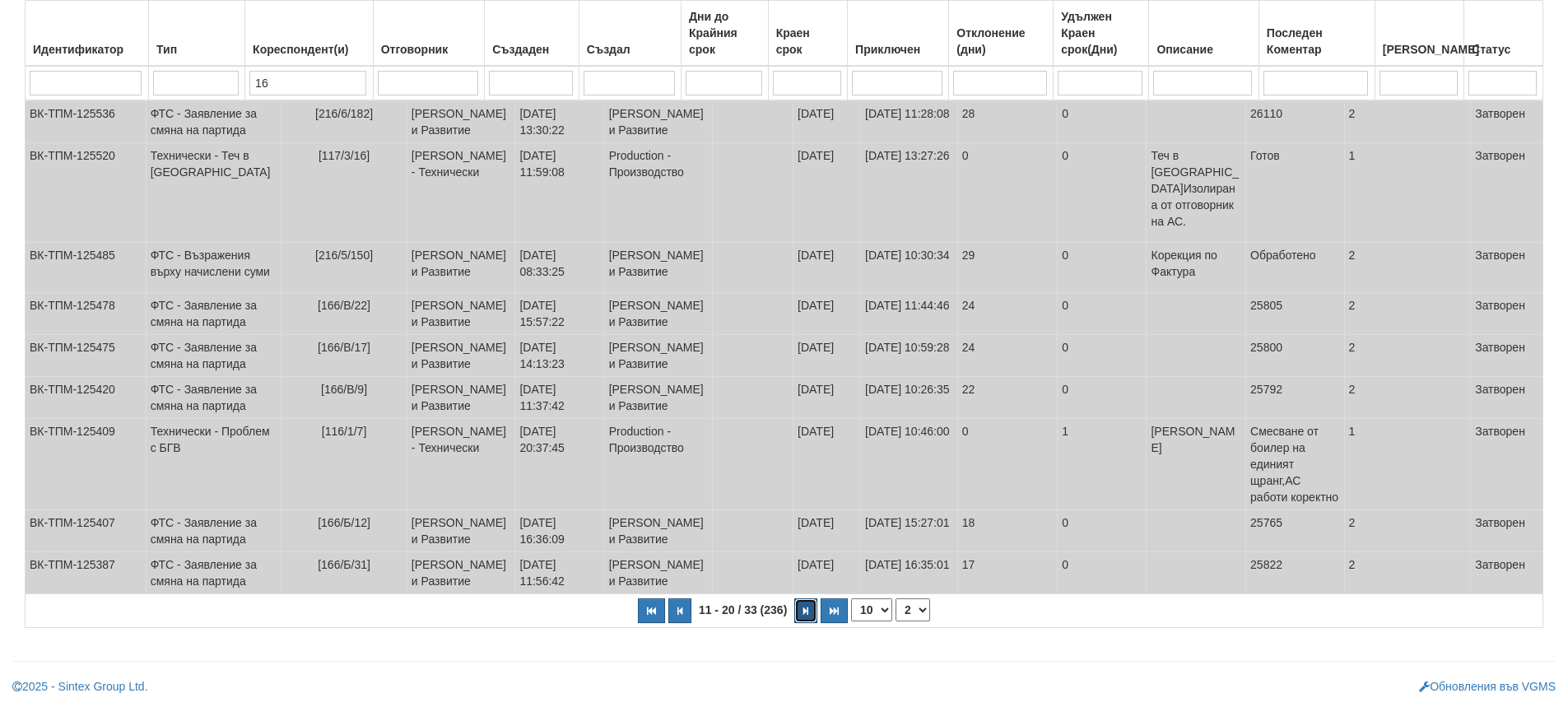
click at [800, 610] on button "button" at bounding box center [805, 610] width 23 height 25
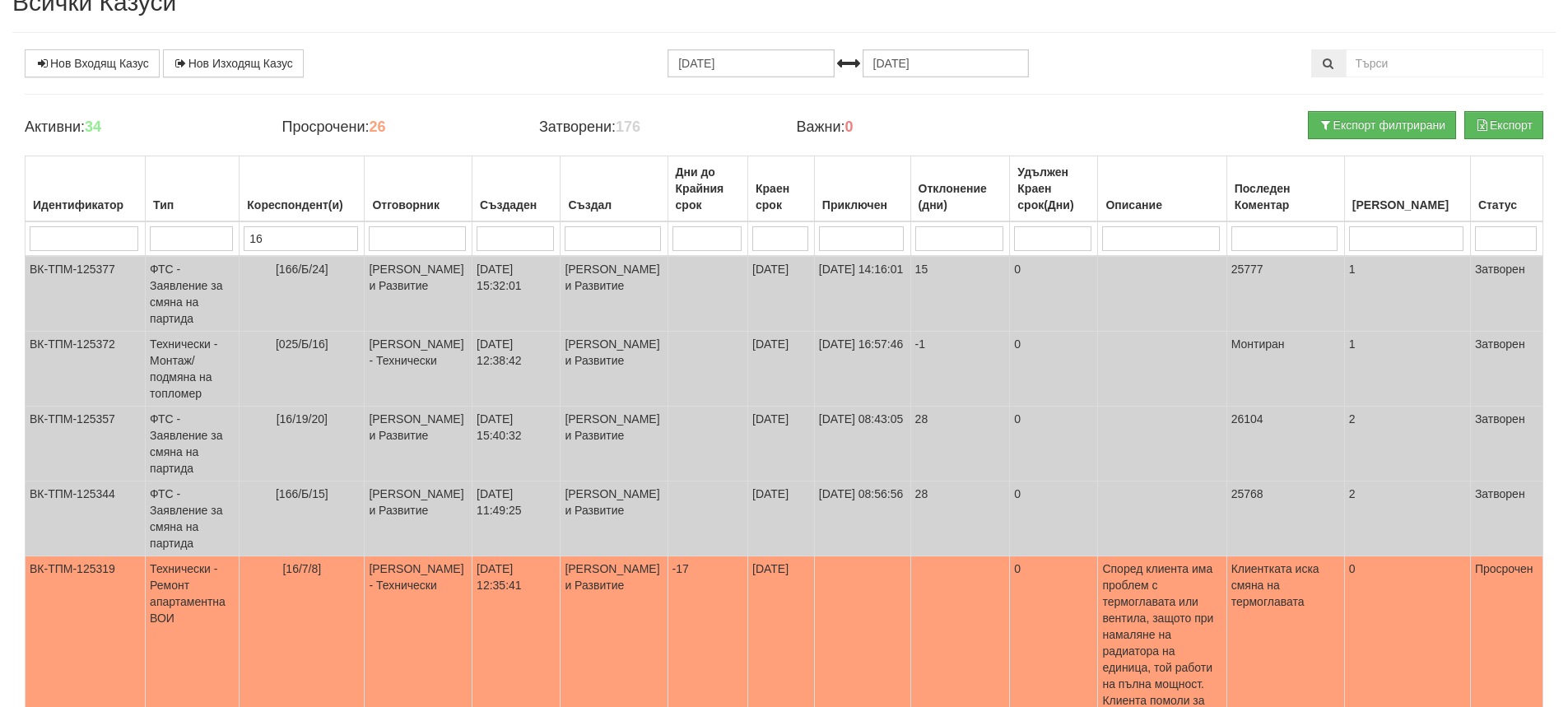
scroll to position [539, 0]
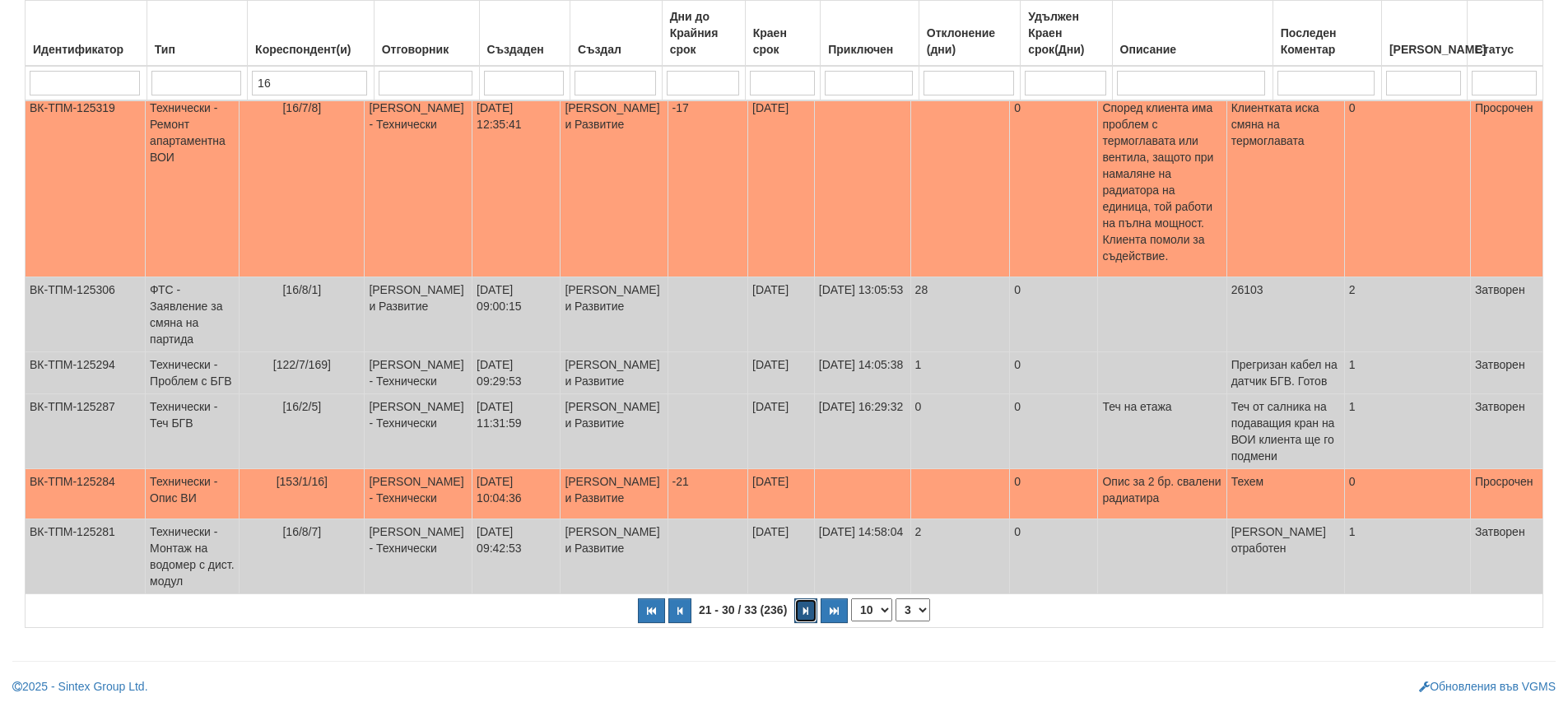
click at [809, 615] on button "button" at bounding box center [805, 610] width 23 height 25
select select "4"
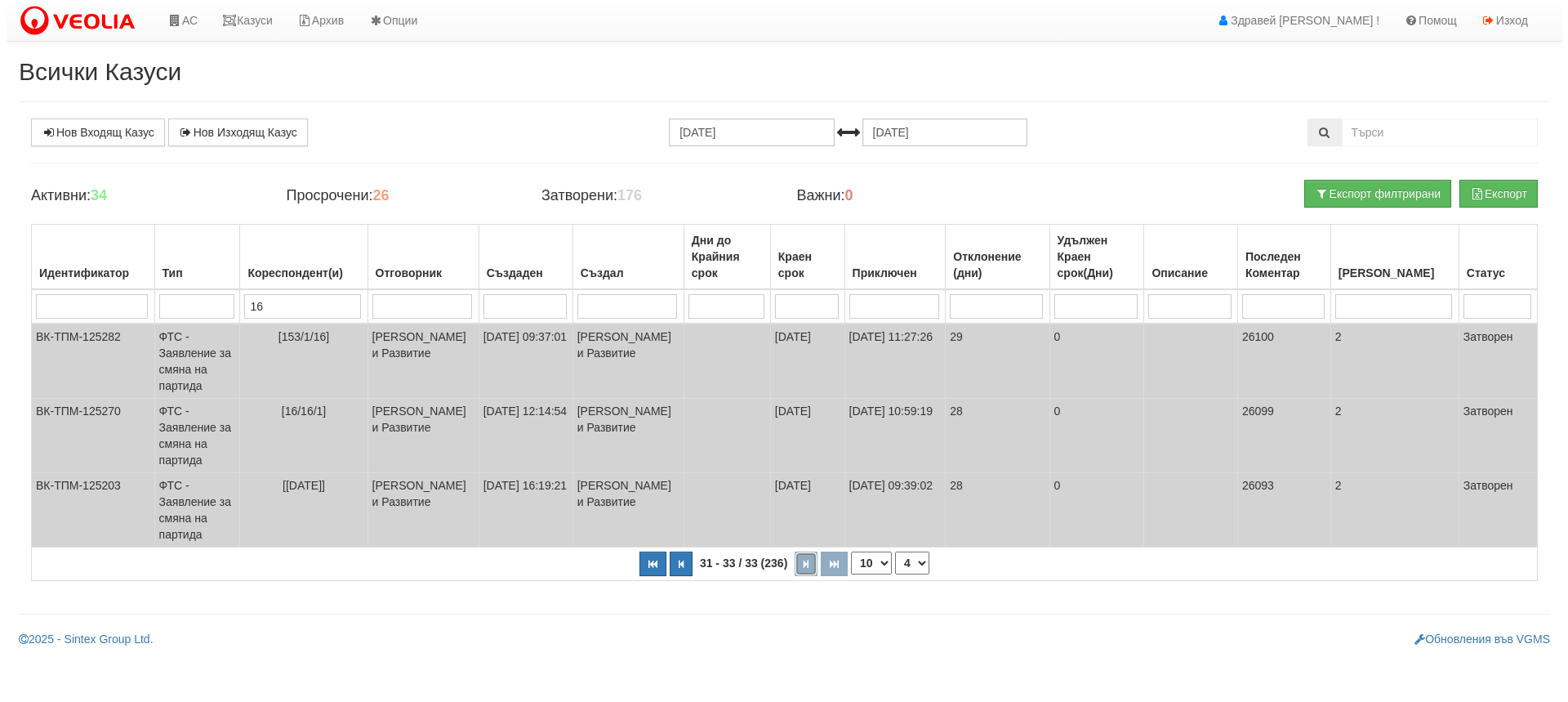
scroll to position [0, 0]
click at [297, 304] on input "16" at bounding box center [298, 306] width 116 height 25
type input "16/"
select select "1"
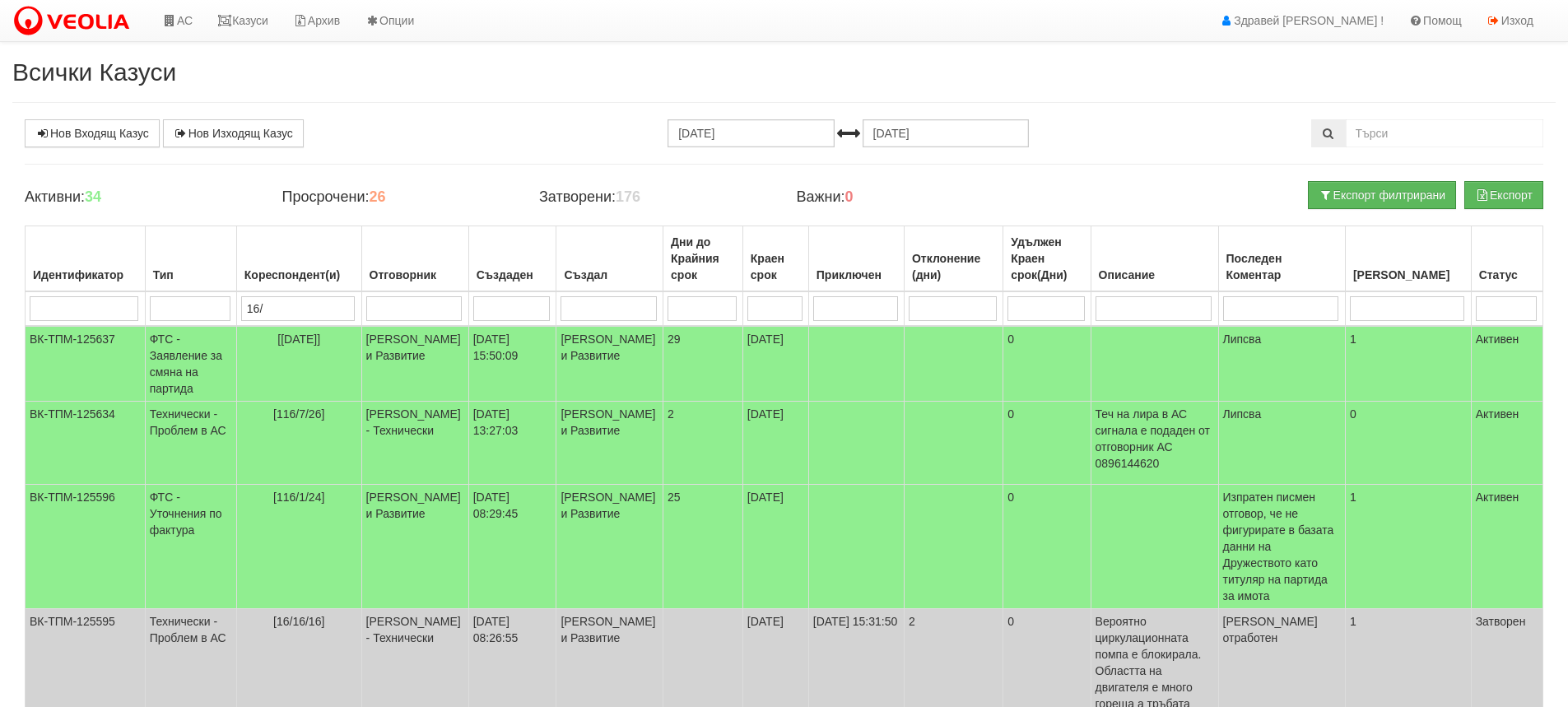
type input "16/1"
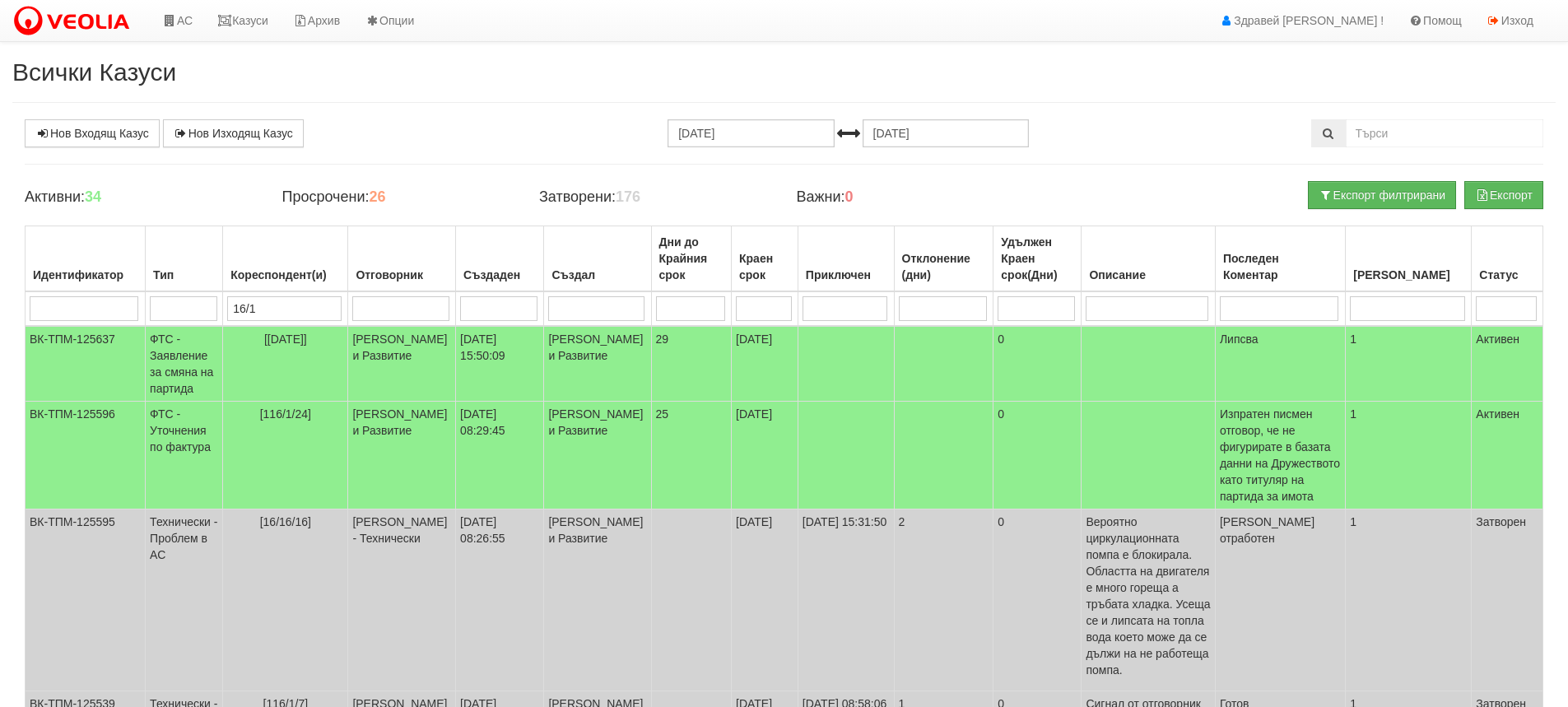
type input "16/16"
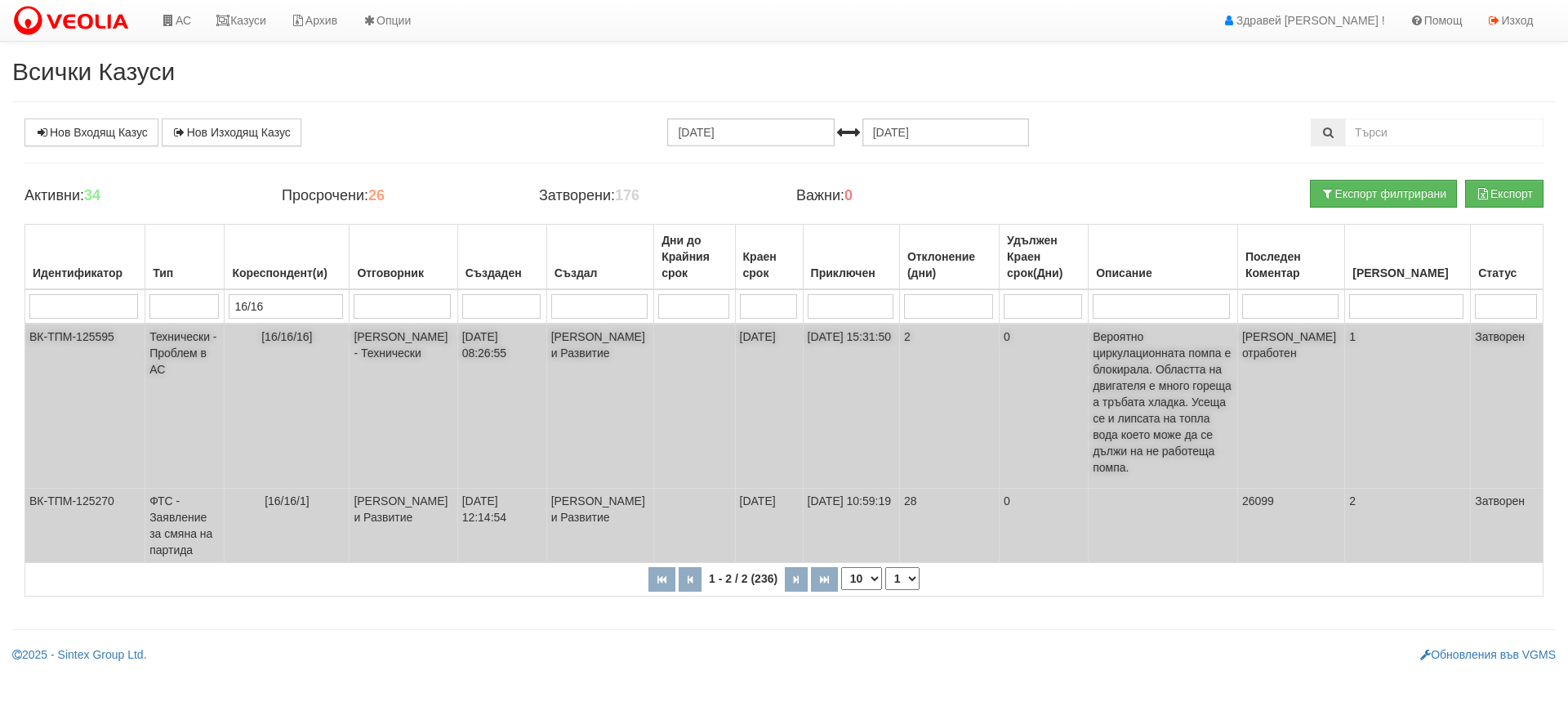
type input "16/16"
